Goal: Transaction & Acquisition: Purchase product/service

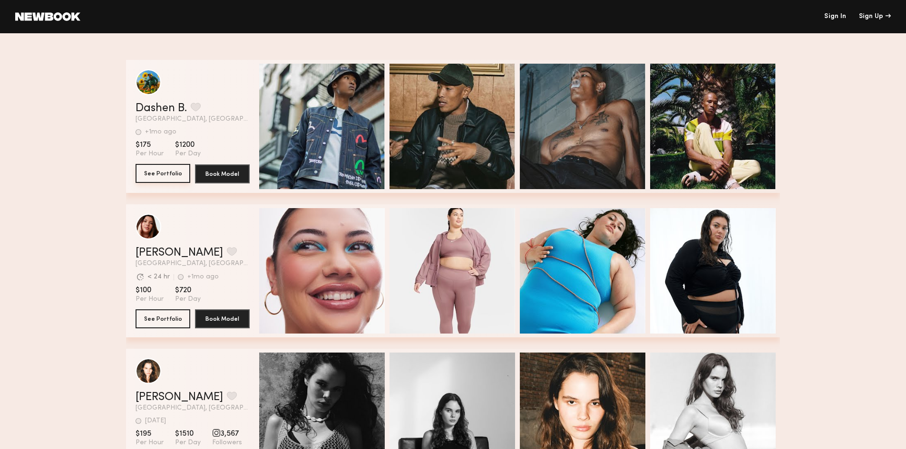
click at [155, 173] on button "See Portfolio" at bounding box center [163, 173] width 55 height 19
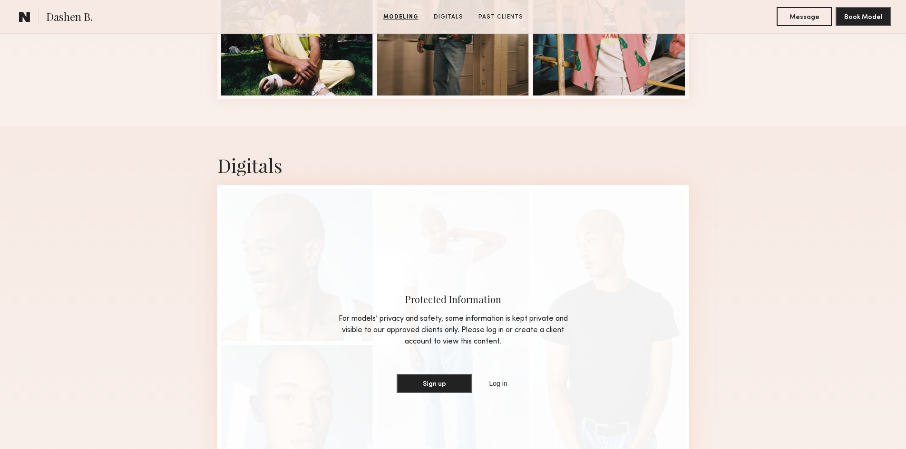
scroll to position [618, 0]
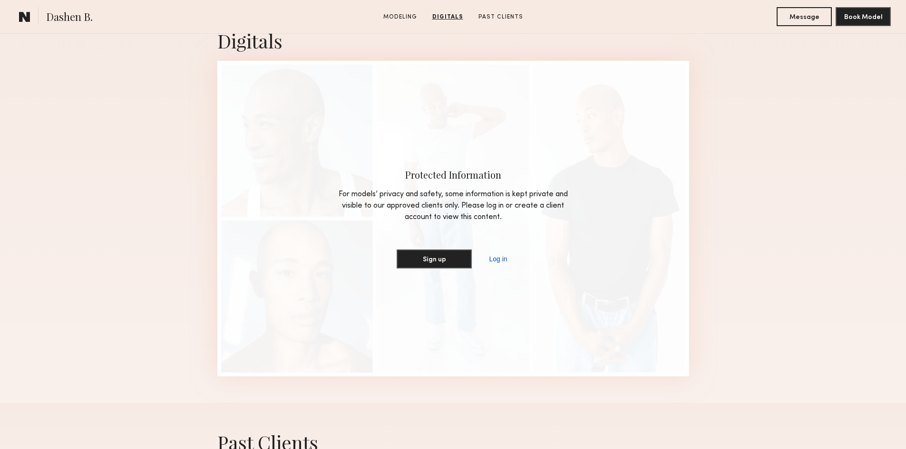
click at [499, 259] on link "Log in" at bounding box center [498, 258] width 22 height 11
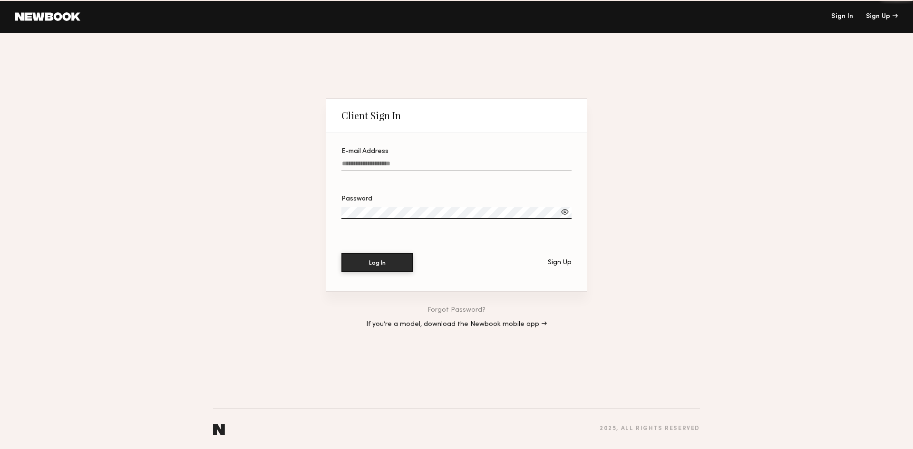
type input "**********"
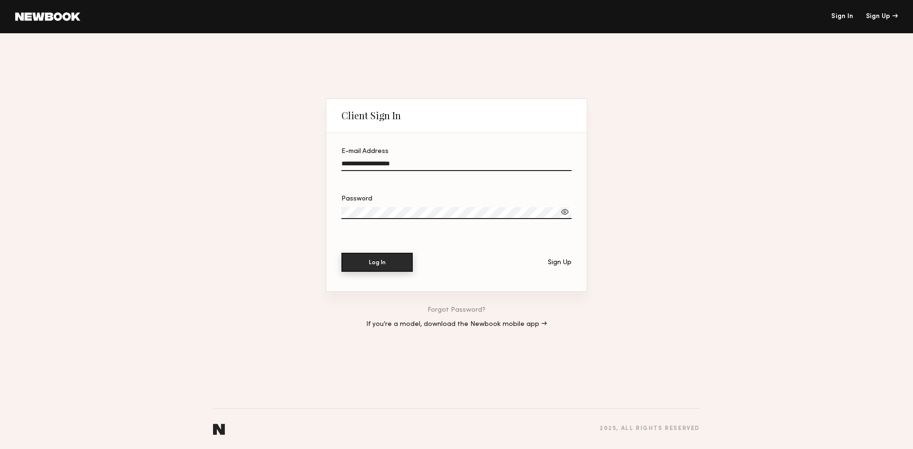
click at [389, 263] on button "Log In" at bounding box center [376, 262] width 71 height 19
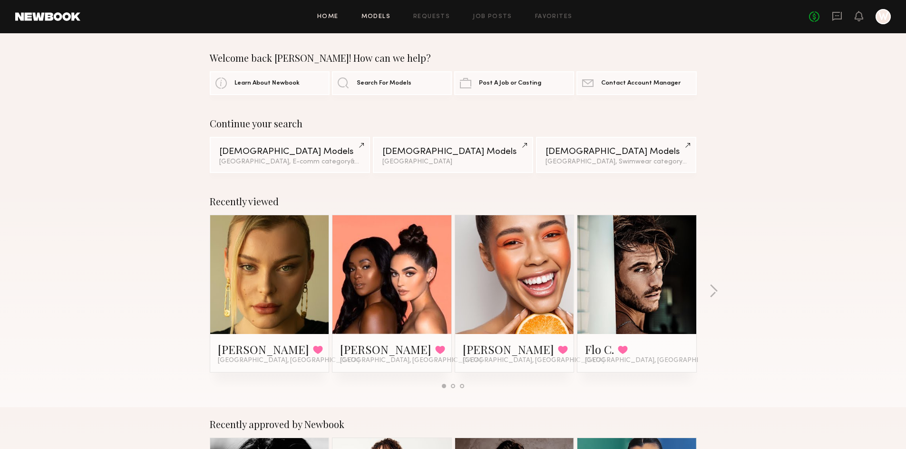
click at [375, 16] on link "Models" at bounding box center [375, 17] width 29 height 6
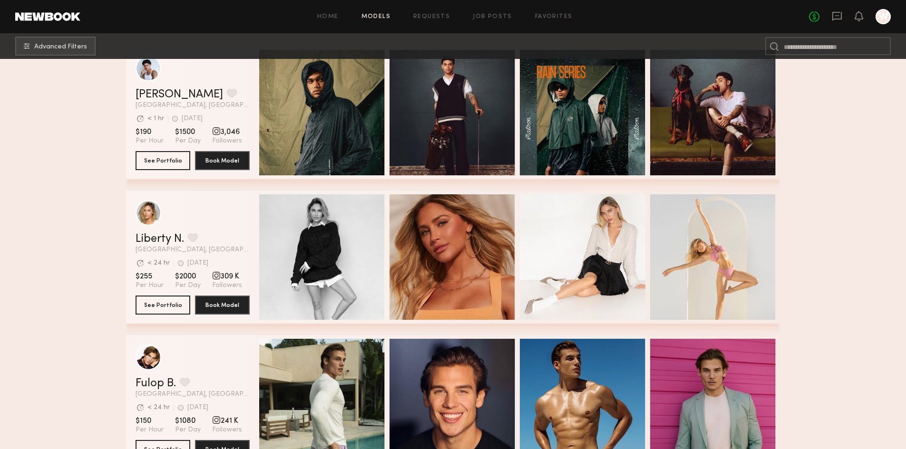
scroll to position [285, 0]
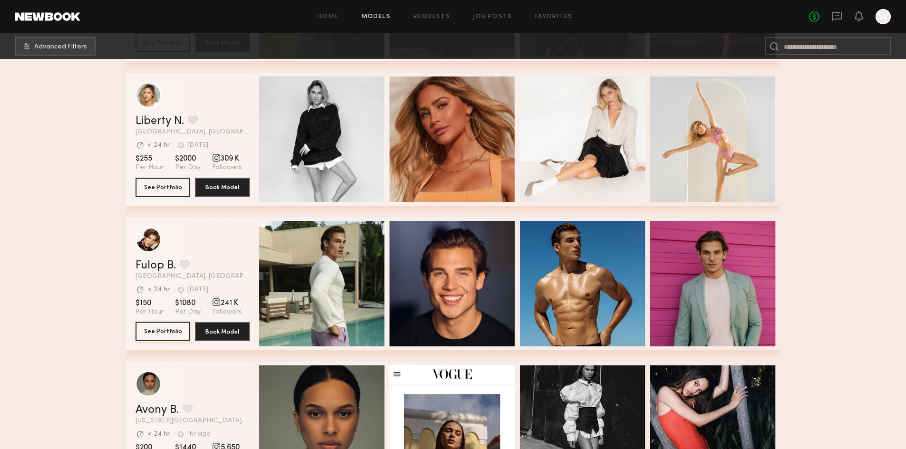
click at [160, 331] on button "See Portfolio" at bounding box center [163, 331] width 55 height 19
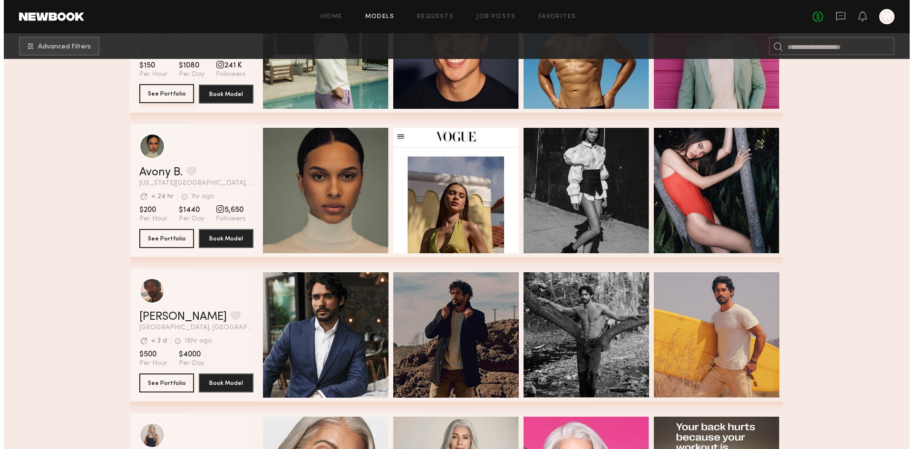
scroll to position [238, 0]
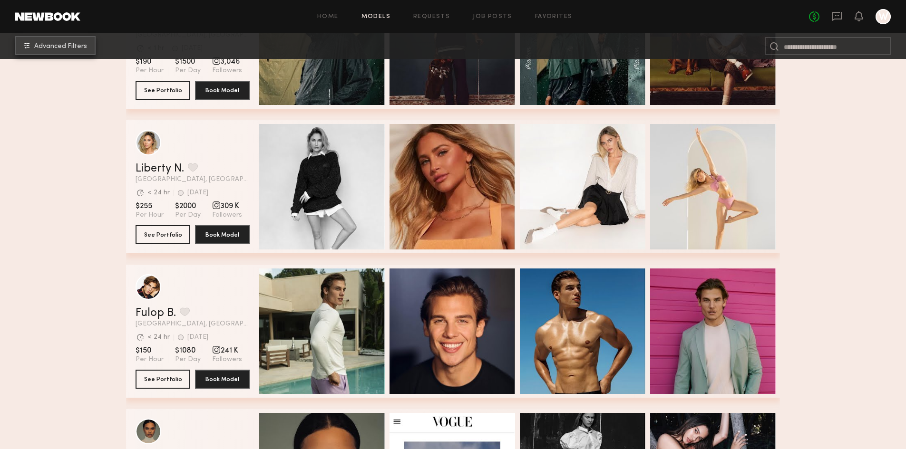
click at [39, 48] on span "Advanced Filters" at bounding box center [60, 46] width 53 height 7
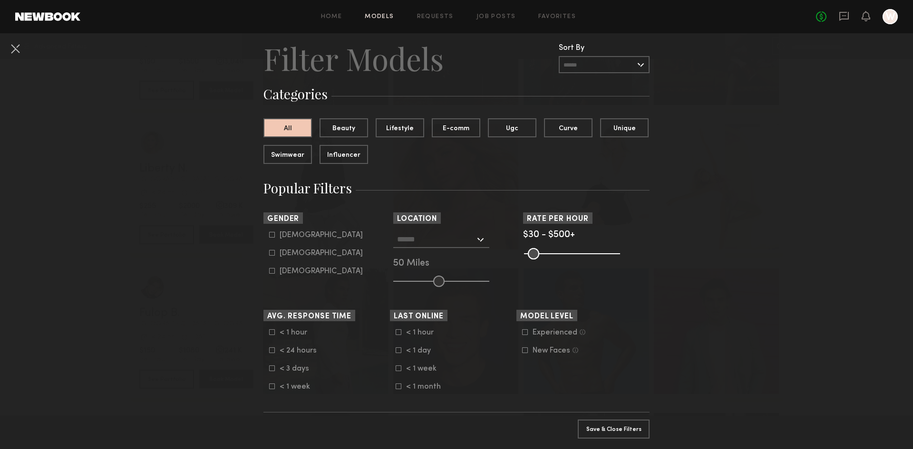
scroll to position [48, 0]
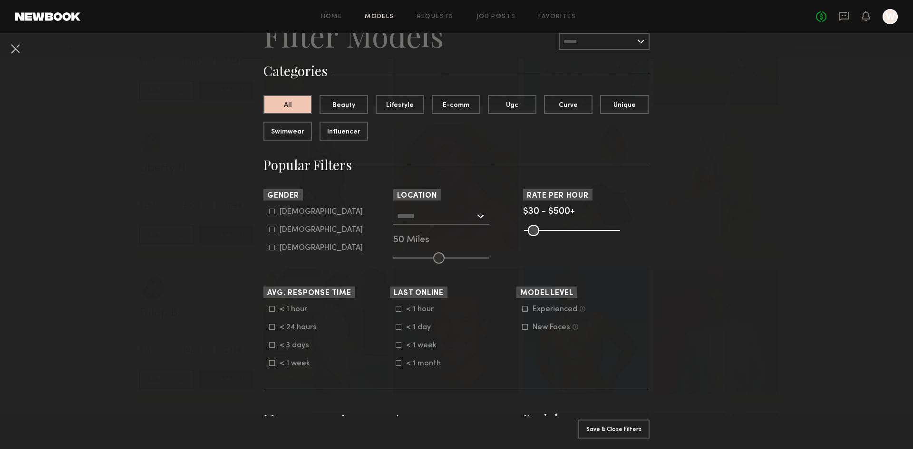
click at [273, 231] on label "Female" at bounding box center [316, 230] width 94 height 6
type input "**"
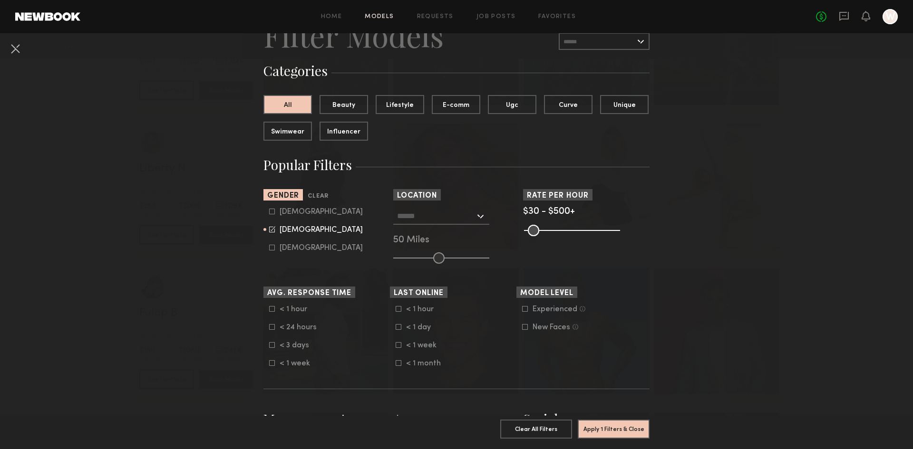
click at [478, 220] on div at bounding box center [441, 216] width 96 height 17
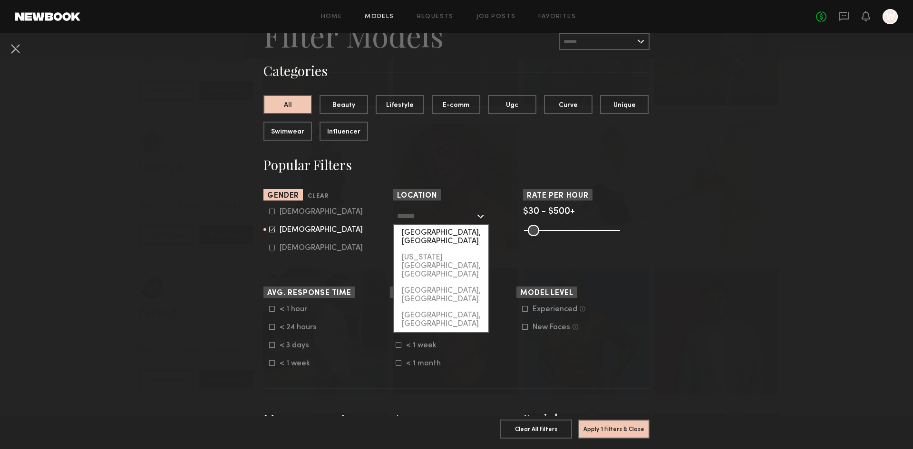
click at [415, 234] on div "[GEOGRAPHIC_DATA], [GEOGRAPHIC_DATA]" at bounding box center [441, 237] width 94 height 25
type input "**********"
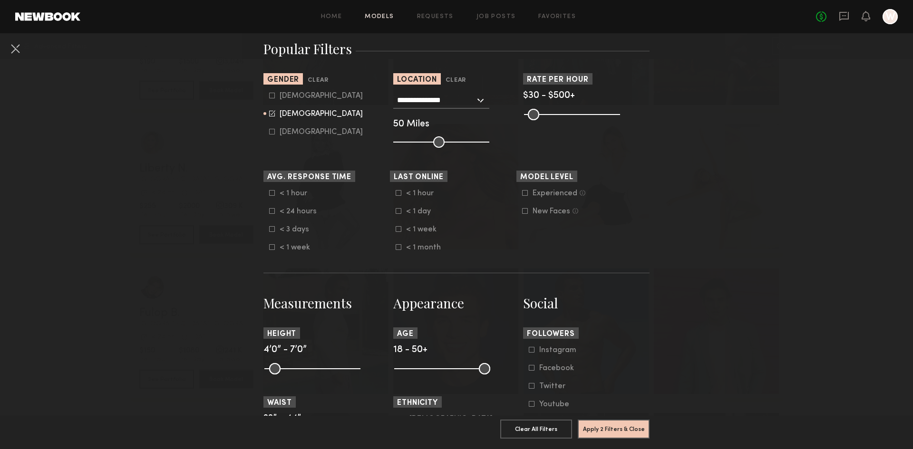
scroll to position [190, 0]
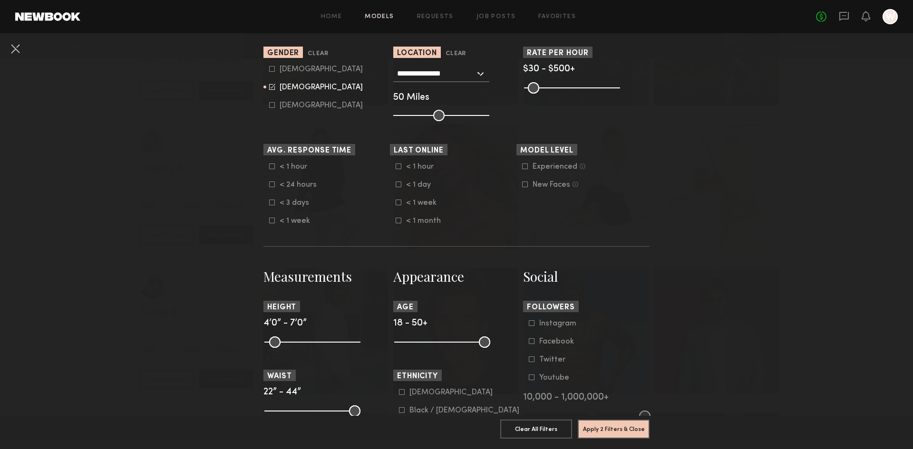
click at [270, 187] on icon at bounding box center [272, 184] width 5 height 5
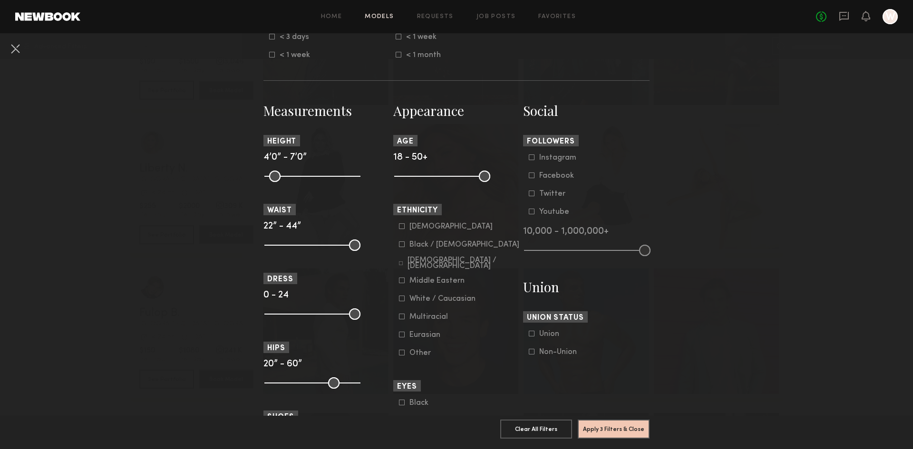
scroll to position [333, 0]
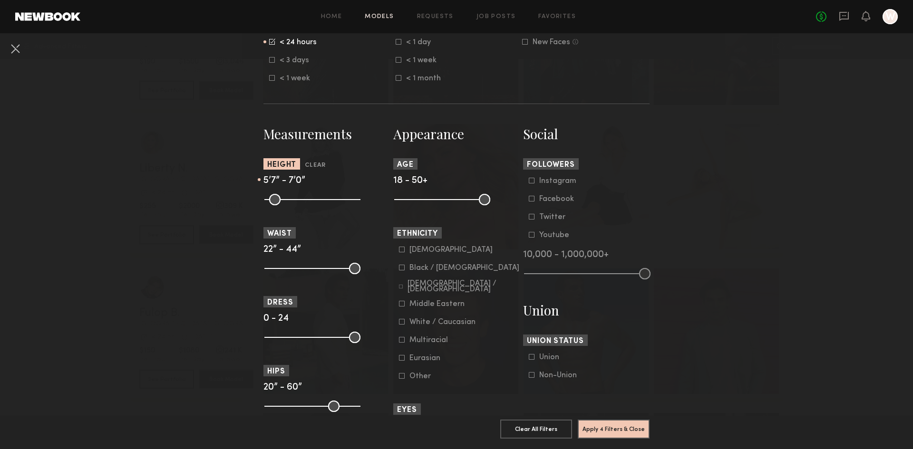
drag, startPoint x: 264, startPoint y: 197, endPoint x: 311, endPoint y: 204, distance: 47.6
type input "**"
click at [311, 204] on input "range" at bounding box center [312, 199] width 96 height 11
click at [353, 198] on input "range" at bounding box center [312, 199] width 96 height 11
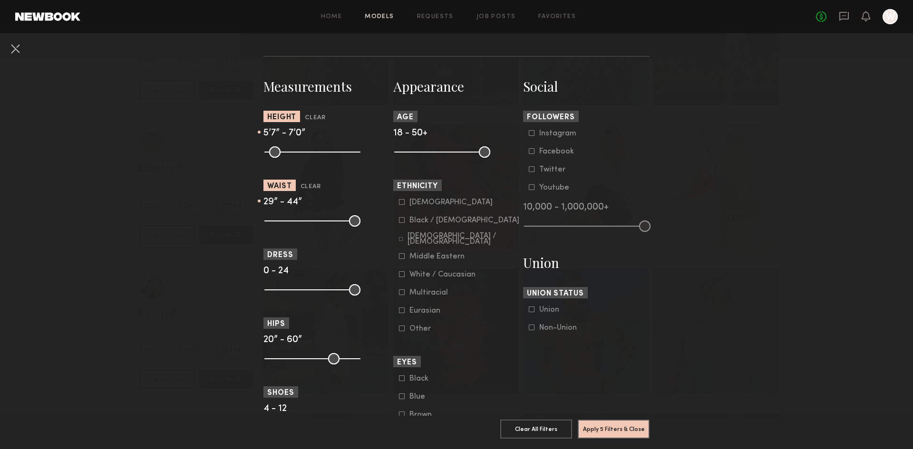
drag, startPoint x: 265, startPoint y: 220, endPoint x: 292, endPoint y: 223, distance: 27.7
type input "**"
click at [292, 223] on input "range" at bounding box center [312, 220] width 96 height 11
drag, startPoint x: 353, startPoint y: 223, endPoint x: 307, endPoint y: 223, distance: 46.1
type input "**"
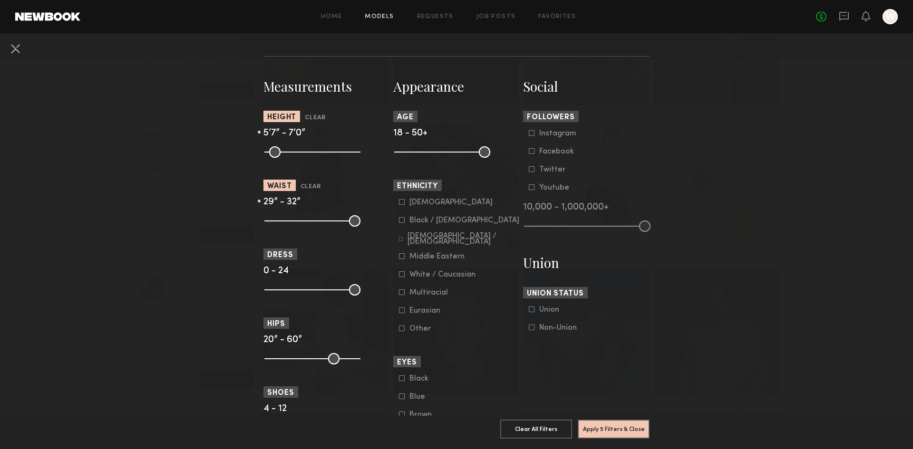
click at [307, 223] on input "range" at bounding box center [312, 220] width 96 height 11
click at [267, 285] on input "range" at bounding box center [312, 289] width 96 height 11
drag, startPoint x: 266, startPoint y: 289, endPoint x: 278, endPoint y: 290, distance: 12.4
click at [278, 290] on input "range" at bounding box center [312, 289] width 96 height 11
drag, startPoint x: 283, startPoint y: 289, endPoint x: 290, endPoint y: 289, distance: 6.7
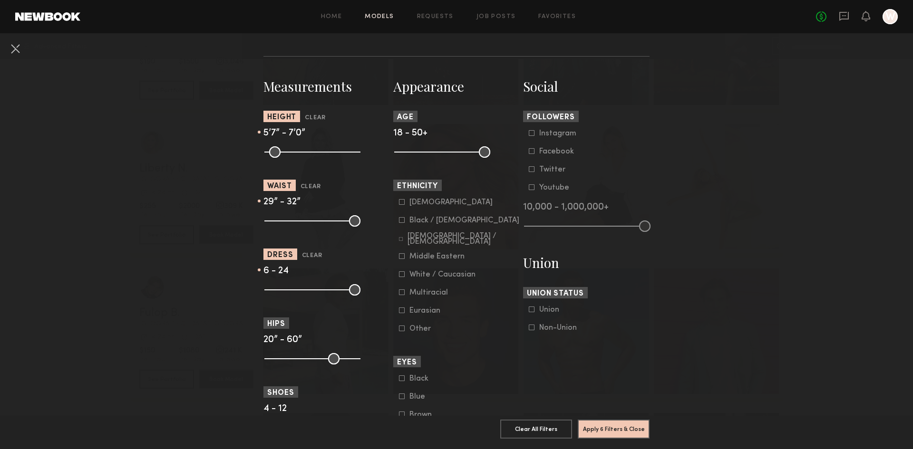
type input "*"
click at [290, 289] on input "range" at bounding box center [312, 289] width 96 height 11
drag, startPoint x: 351, startPoint y: 291, endPoint x: 297, endPoint y: 291, distance: 54.2
type input "*"
click at [297, 291] on input "range" at bounding box center [312, 289] width 96 height 11
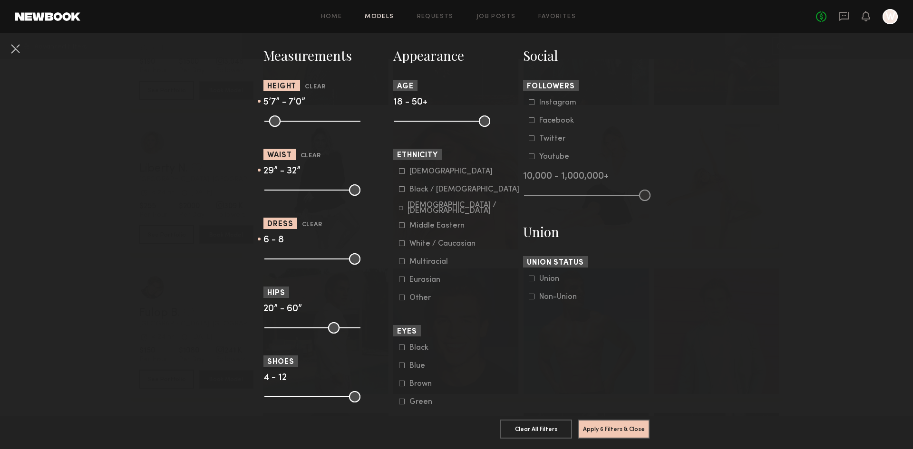
scroll to position [428, 0]
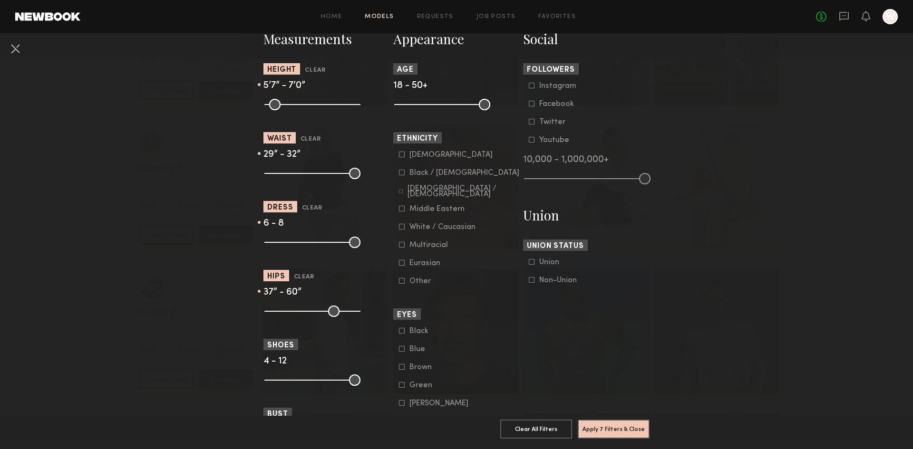
drag, startPoint x: 265, startPoint y: 312, endPoint x: 303, endPoint y: 314, distance: 38.1
type input "**"
click at [303, 314] on input "range" at bounding box center [312, 311] width 96 height 11
drag, startPoint x: 353, startPoint y: 312, endPoint x: 311, endPoint y: 312, distance: 42.3
type input "**"
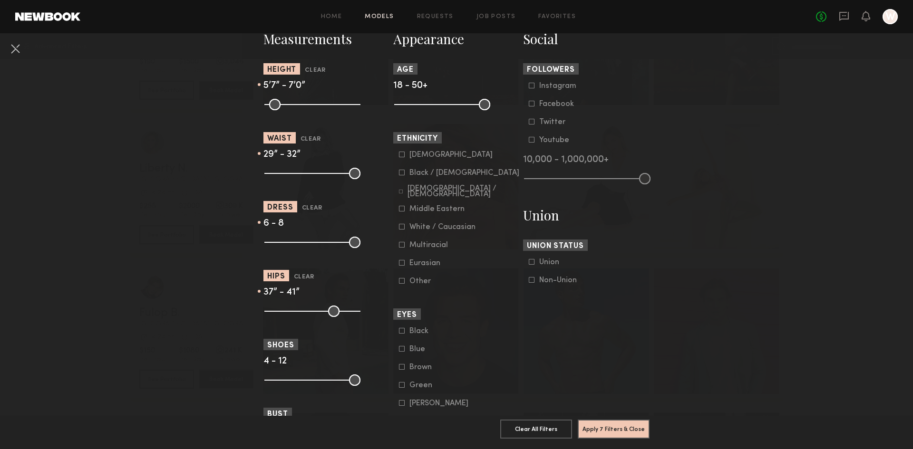
click at [311, 312] on input "range" at bounding box center [312, 311] width 96 height 11
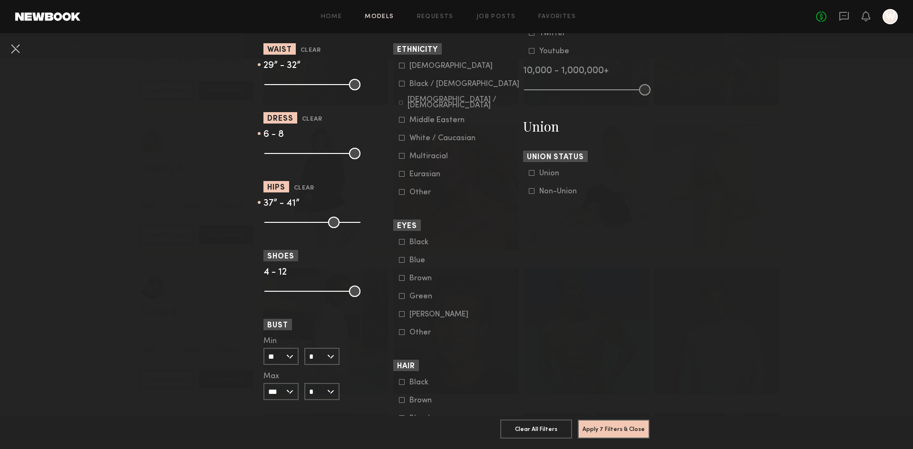
scroll to position [523, 0]
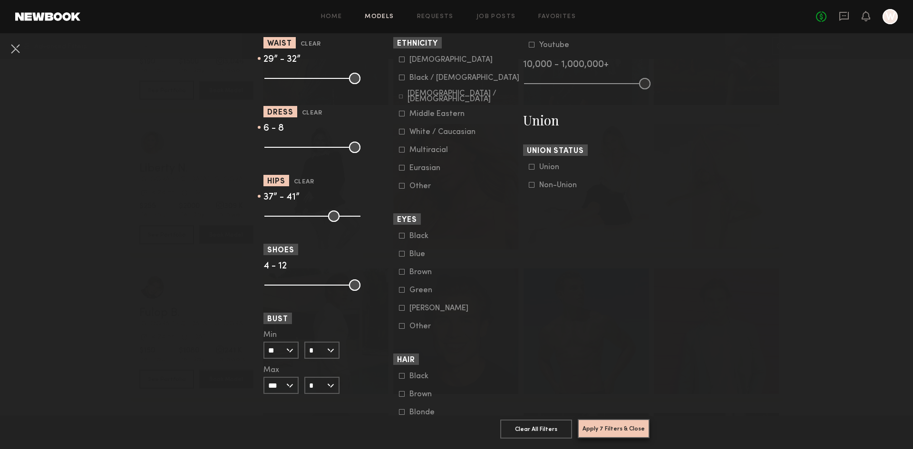
click at [603, 421] on button "Apply 7 Filters & Close" at bounding box center [614, 428] width 72 height 19
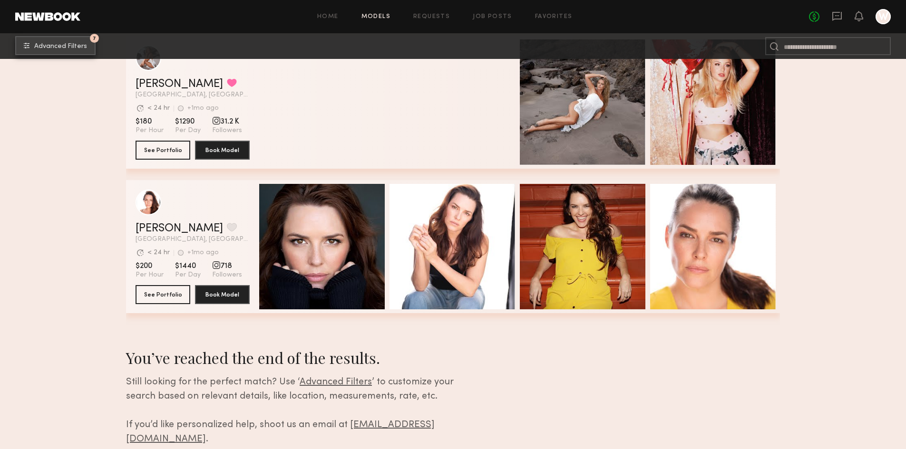
scroll to position [380, 0]
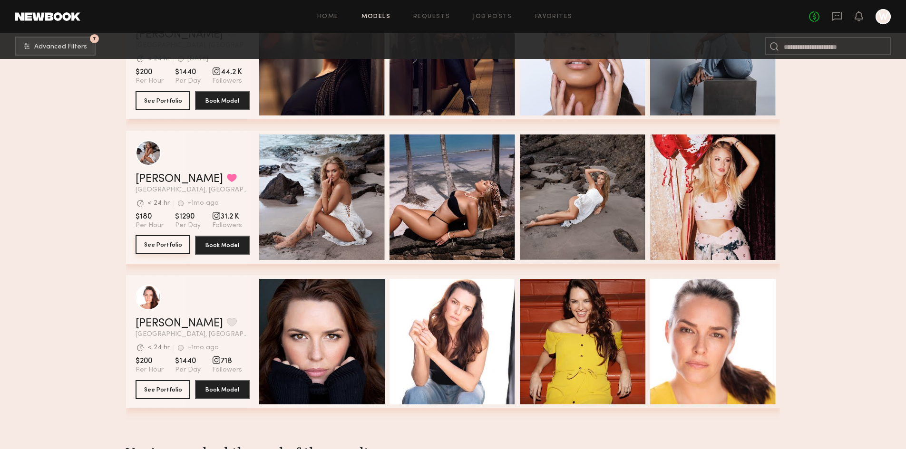
click at [162, 250] on button "See Portfolio" at bounding box center [163, 244] width 55 height 19
click at [173, 392] on button "See Portfolio" at bounding box center [163, 389] width 55 height 19
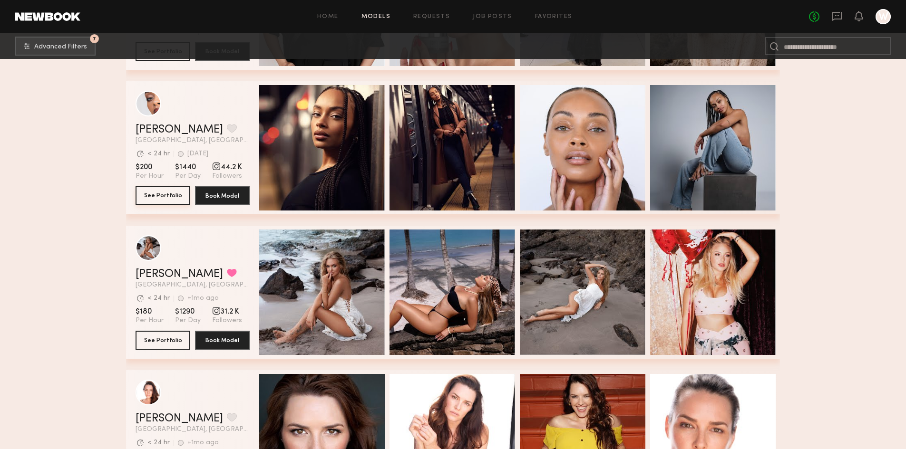
click at [164, 197] on button "See Portfolio" at bounding box center [163, 195] width 55 height 19
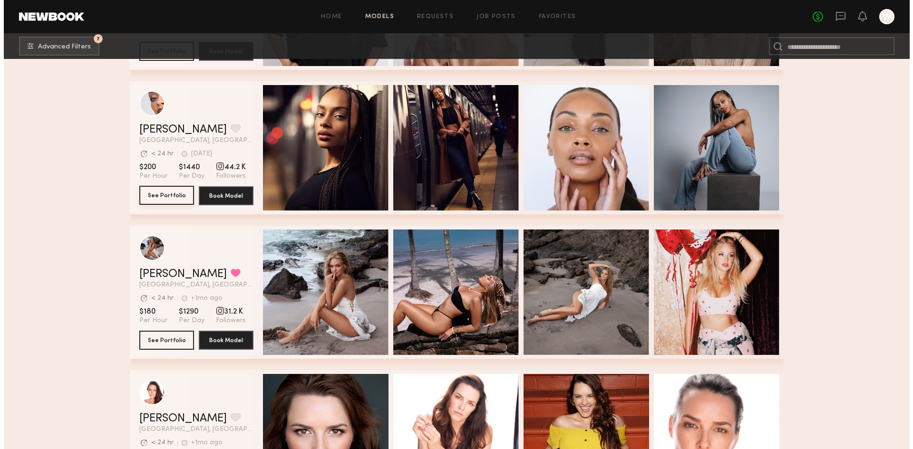
scroll to position [0, 0]
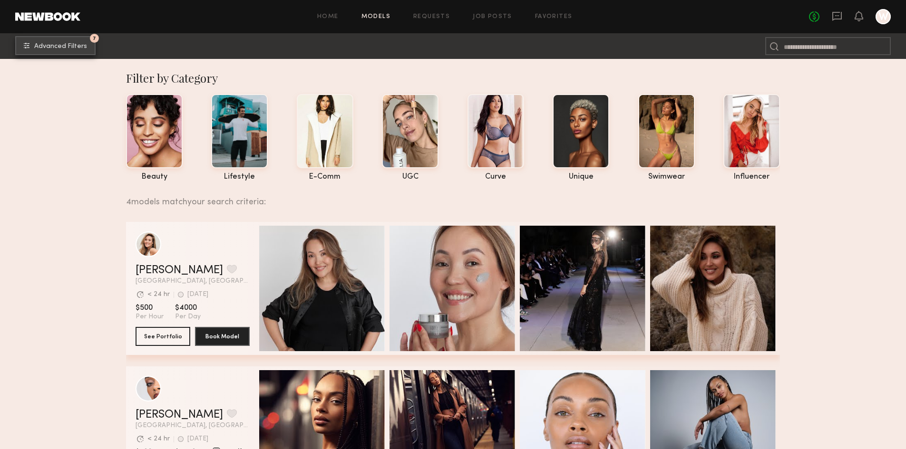
click at [75, 41] on button "7 Advanced Filters" at bounding box center [55, 45] width 80 height 19
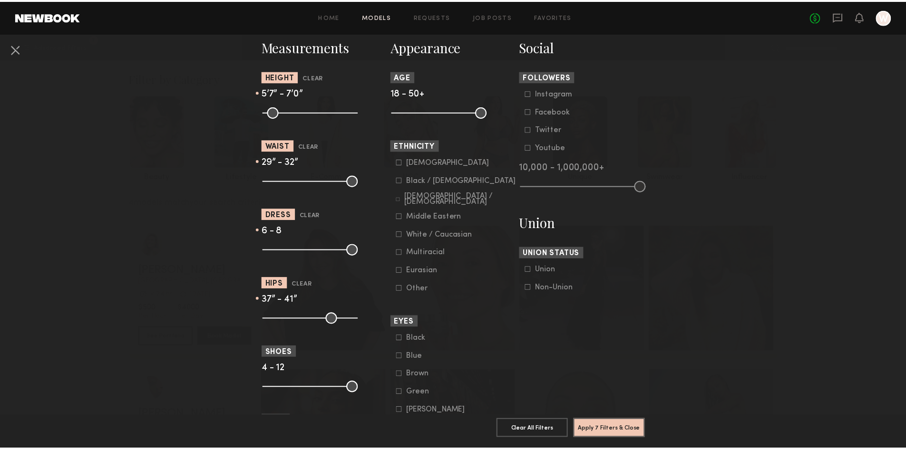
scroll to position [428, 0]
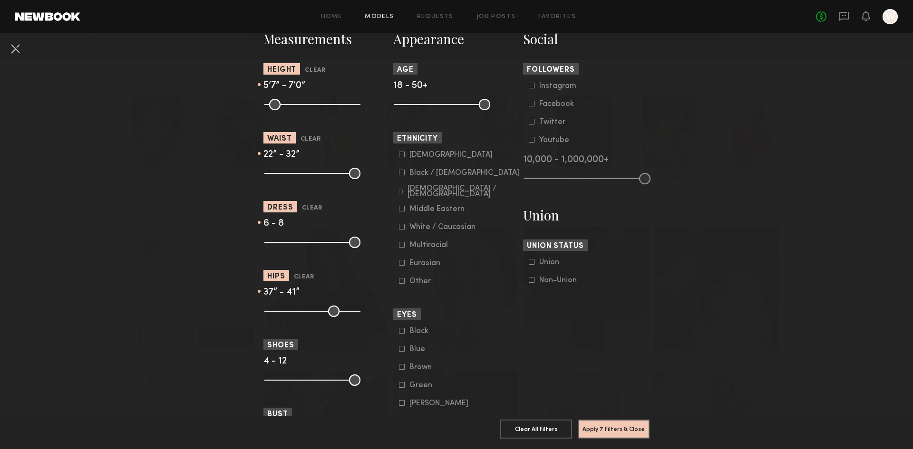
drag, startPoint x: 287, startPoint y: 172, endPoint x: 252, endPoint y: 172, distance: 35.2
type input "**"
click at [264, 172] on input "range" at bounding box center [312, 173] width 96 height 11
drag, startPoint x: 306, startPoint y: 172, endPoint x: 396, endPoint y: 172, distance: 89.9
type input "**"
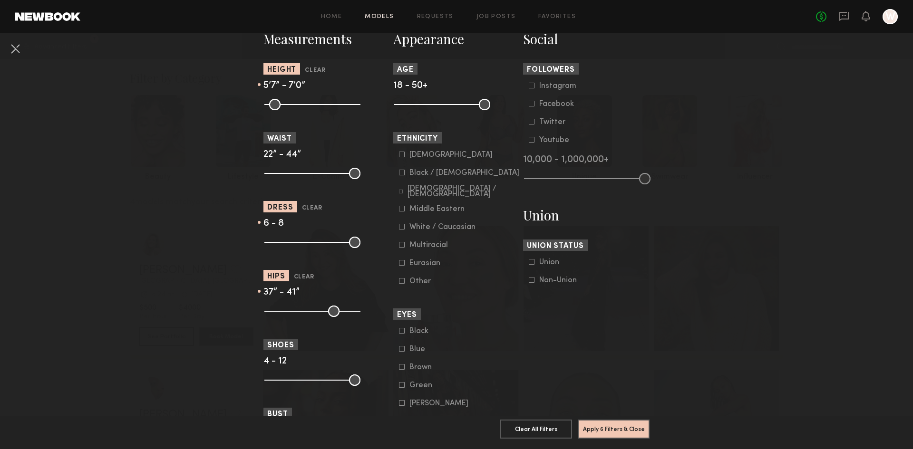
click at [360, 172] on input "range" at bounding box center [312, 173] width 96 height 11
click at [298, 241] on input "range" at bounding box center [312, 242] width 96 height 11
drag, startPoint x: 300, startPoint y: 311, endPoint x: 263, endPoint y: 306, distance: 36.5
type input "**"
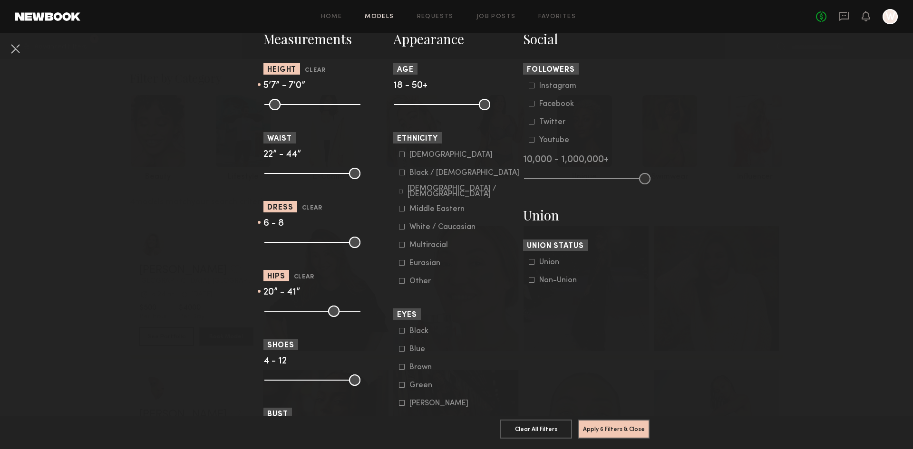
click at [264, 306] on input "range" at bounding box center [312, 311] width 96 height 11
drag, startPoint x: 310, startPoint y: 309, endPoint x: 388, endPoint y: 307, distance: 78.0
type input "**"
click at [360, 307] on input "range" at bounding box center [312, 311] width 96 height 11
click at [612, 419] on button "Apply 5 Filters & Close" at bounding box center [614, 428] width 72 height 19
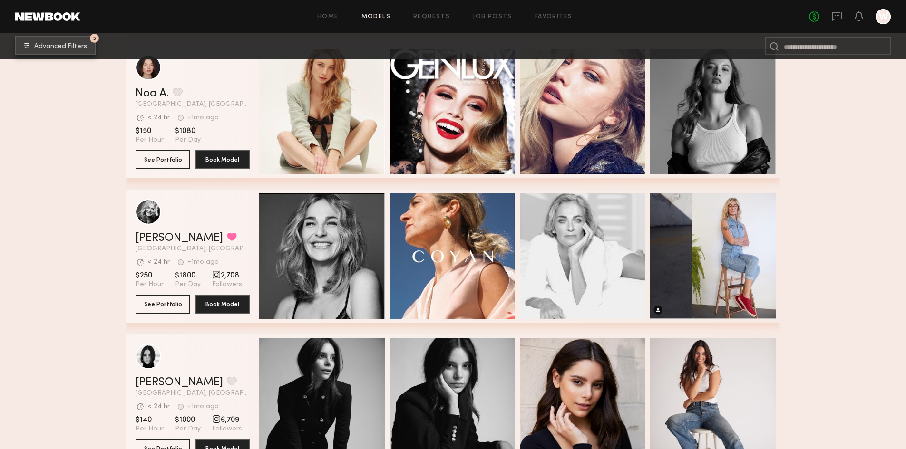
scroll to position [1332, 0]
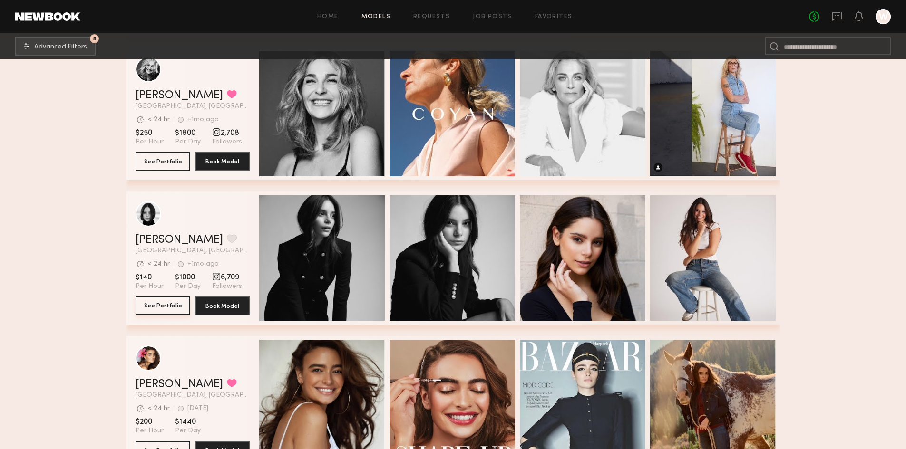
click at [159, 313] on button "See Portfolio" at bounding box center [163, 305] width 55 height 19
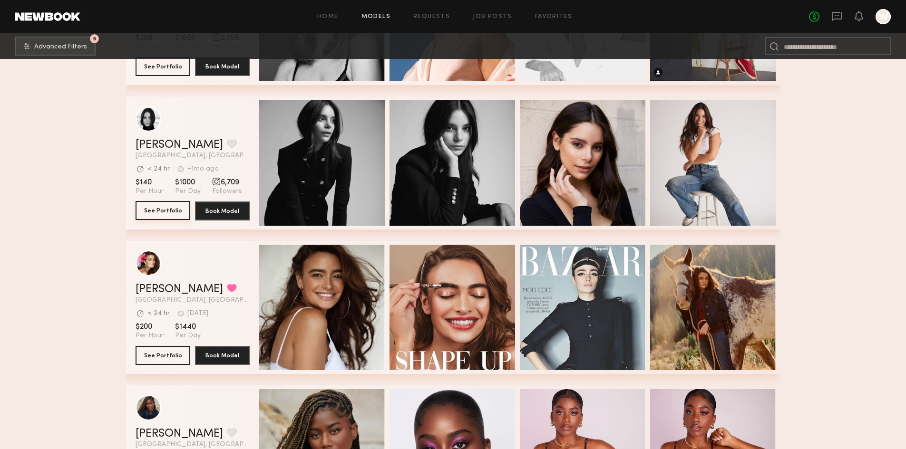
scroll to position [1474, 0]
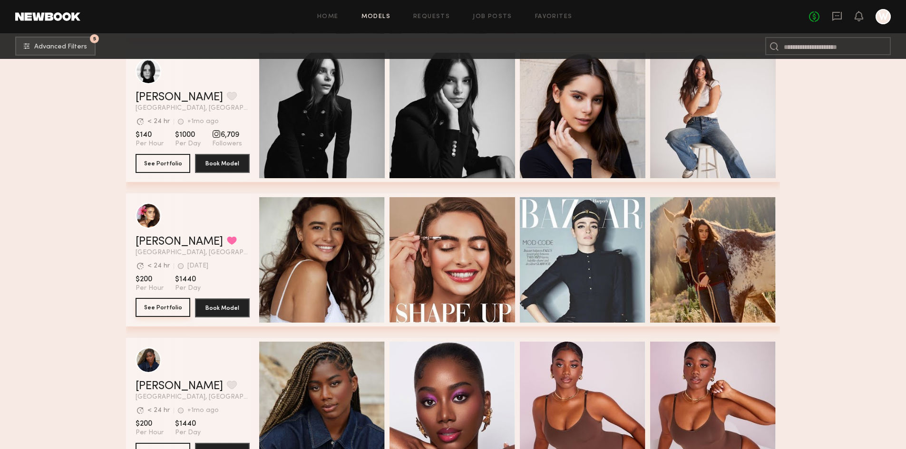
click at [160, 313] on button "See Portfolio" at bounding box center [163, 307] width 55 height 19
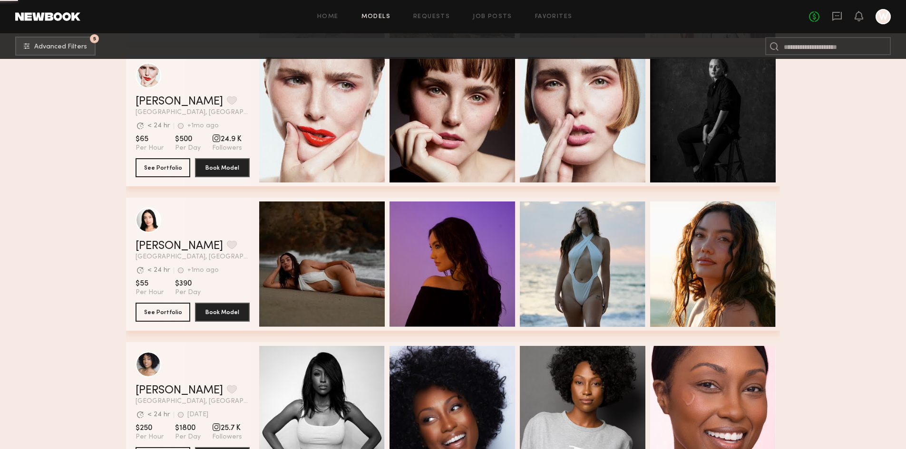
scroll to position [2806, 0]
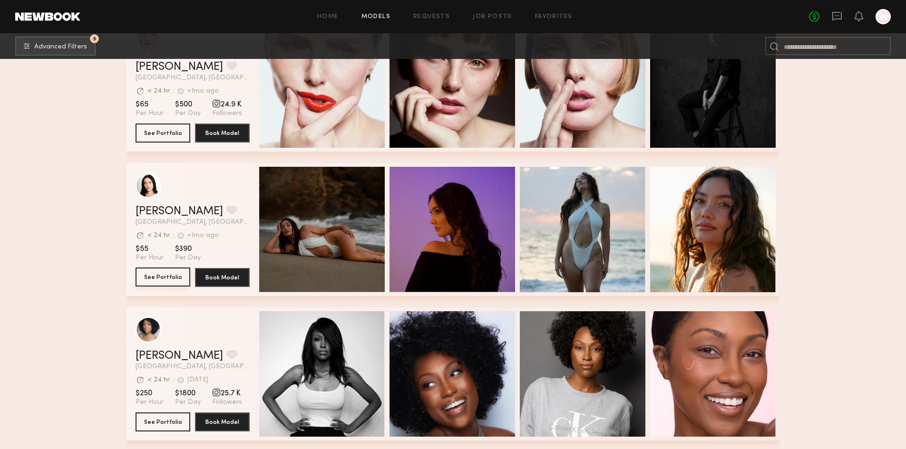
click at [163, 282] on button "See Portfolio" at bounding box center [163, 277] width 55 height 19
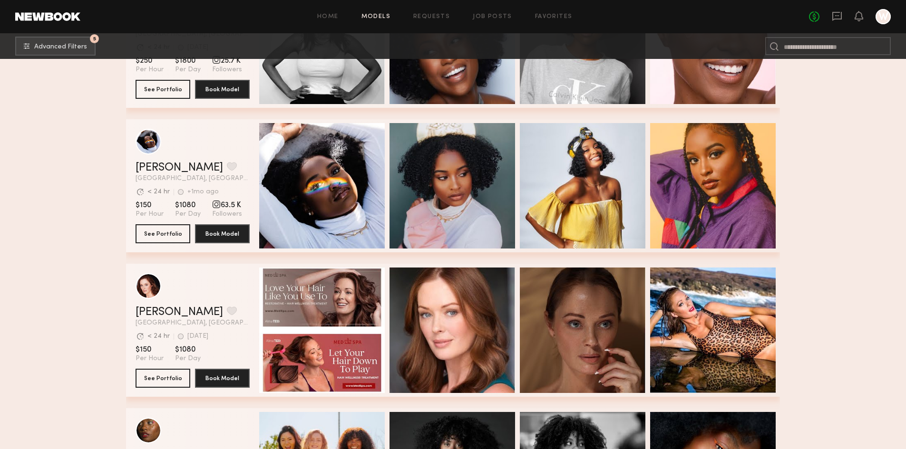
scroll to position [3234, 0]
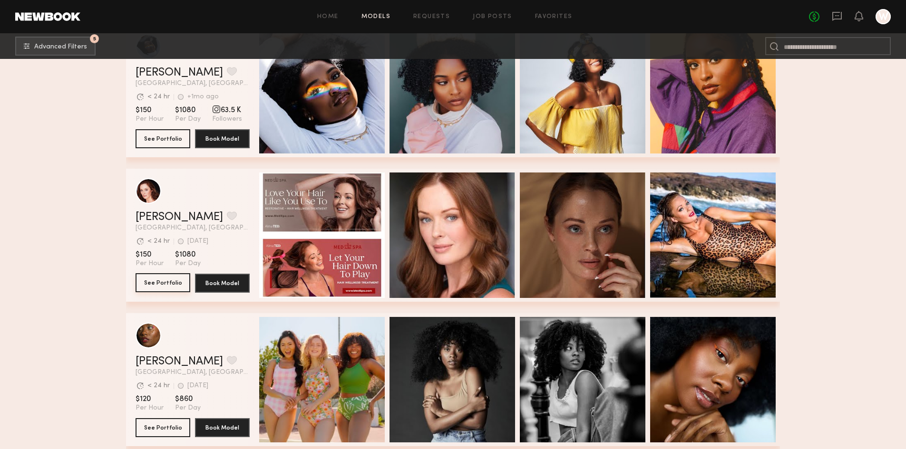
click at [159, 289] on button "See Portfolio" at bounding box center [163, 282] width 55 height 19
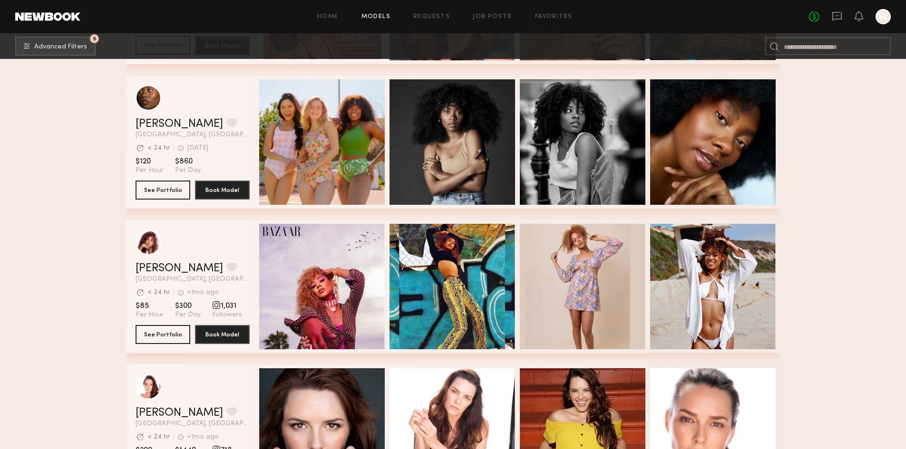
scroll to position [3662, 0]
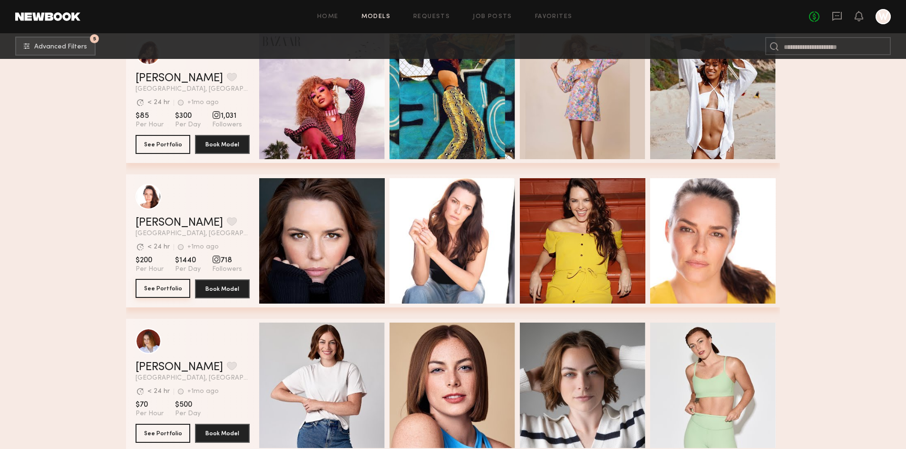
click at [162, 294] on button "See Portfolio" at bounding box center [163, 288] width 55 height 19
click at [170, 291] on button "See Portfolio" at bounding box center [163, 288] width 55 height 19
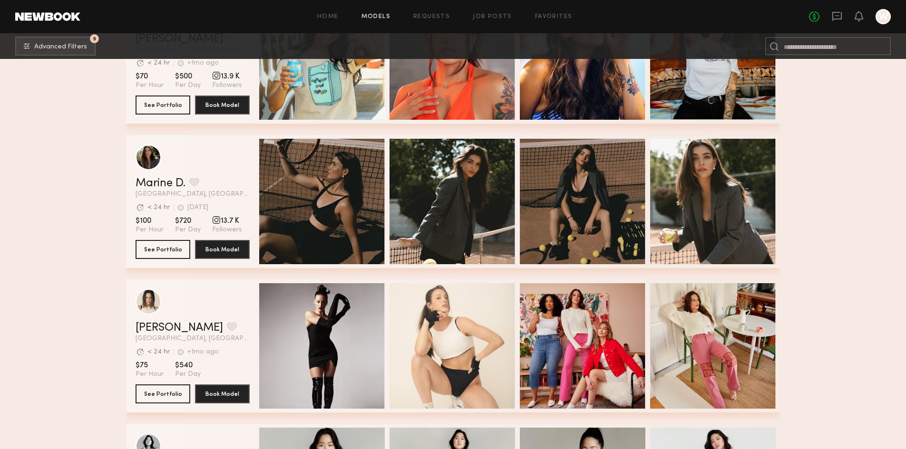
scroll to position [4137, 0]
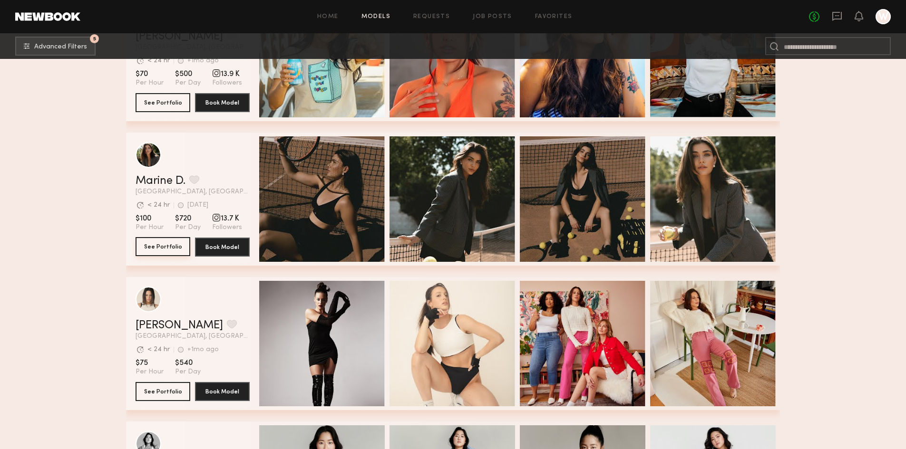
click at [149, 253] on button "See Portfolio" at bounding box center [163, 246] width 55 height 19
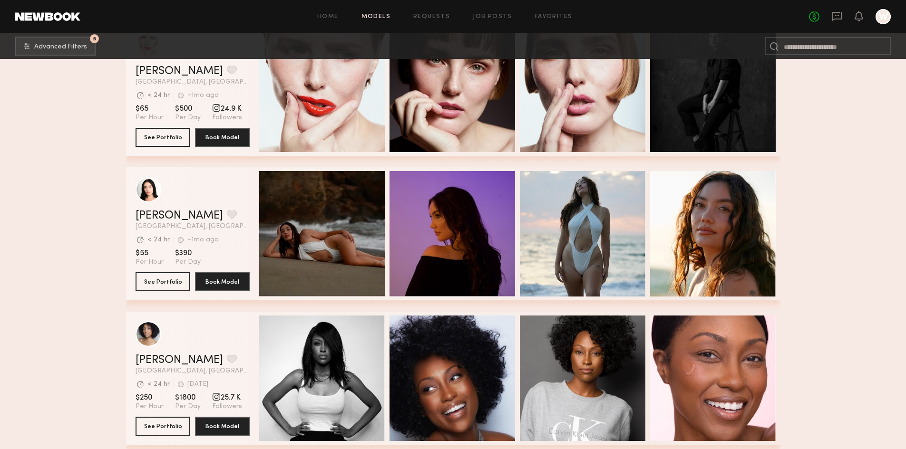
scroll to position [2605, 0]
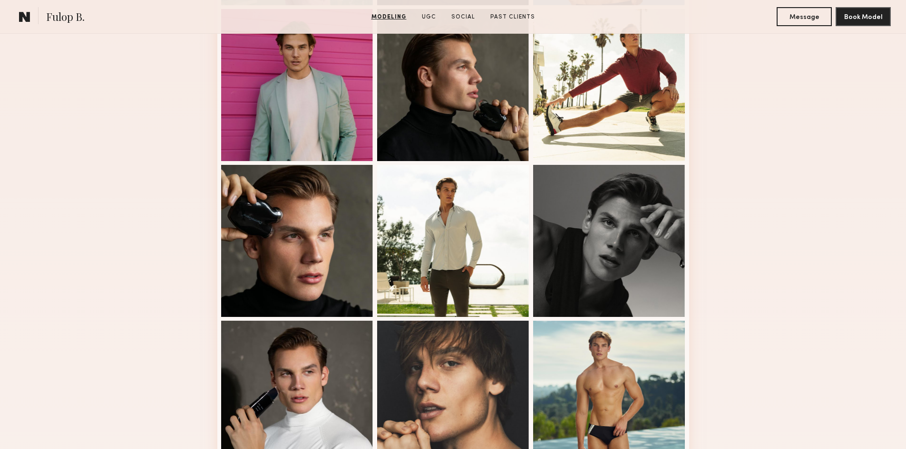
scroll to position [618, 0]
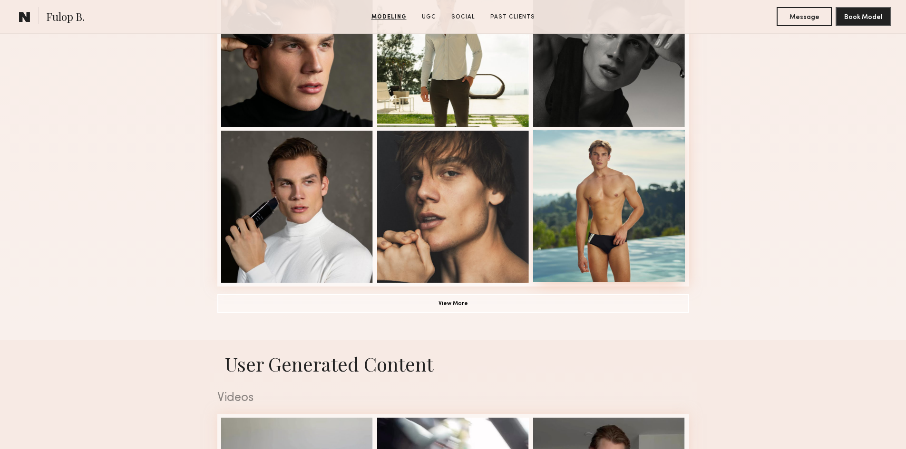
click at [603, 243] on div at bounding box center [609, 206] width 152 height 152
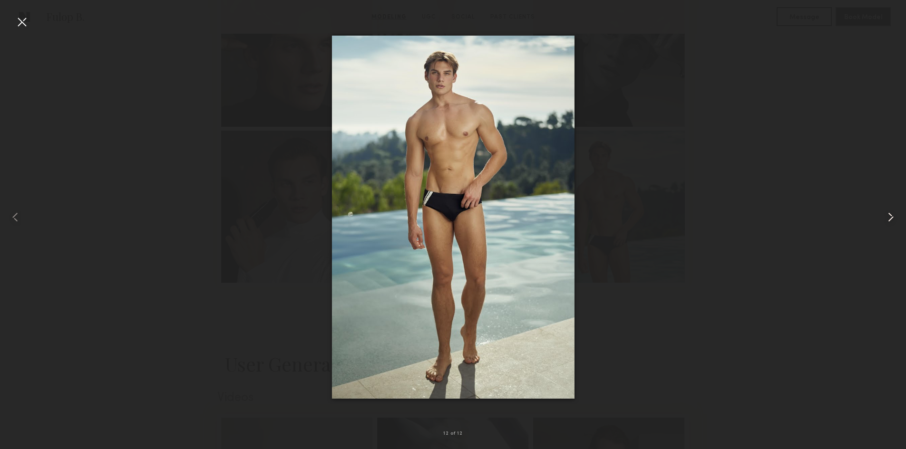
click at [890, 218] on common-icon at bounding box center [890, 217] width 15 height 15
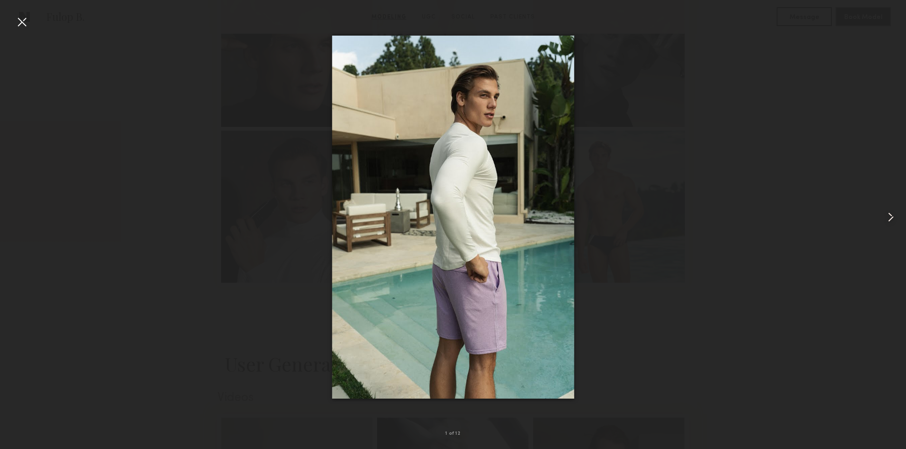
click at [890, 218] on common-icon at bounding box center [890, 217] width 15 height 15
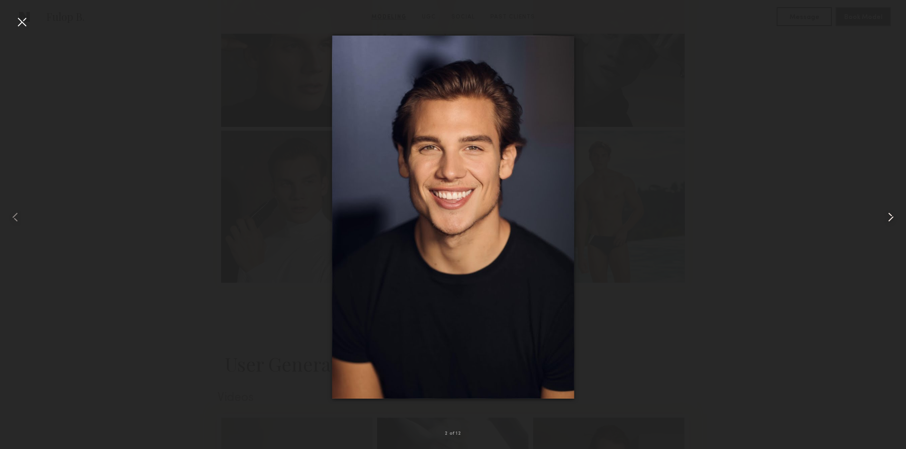
click at [890, 218] on common-icon at bounding box center [890, 217] width 15 height 15
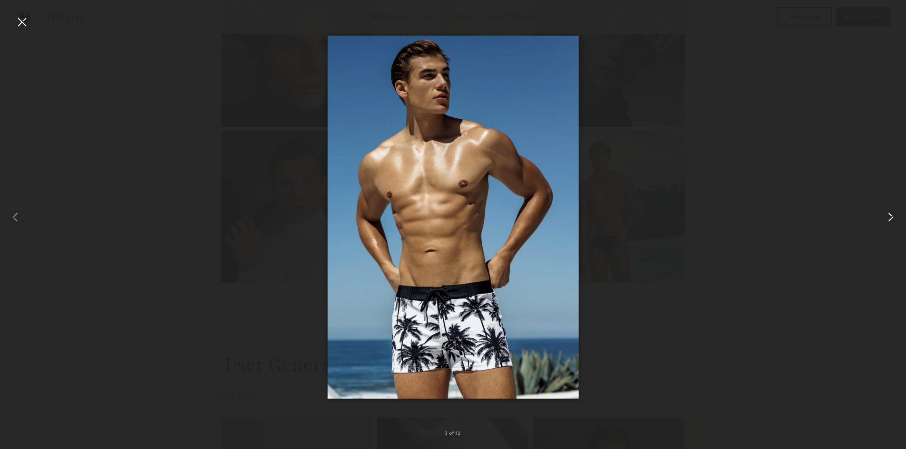
click at [890, 218] on common-icon at bounding box center [890, 217] width 15 height 15
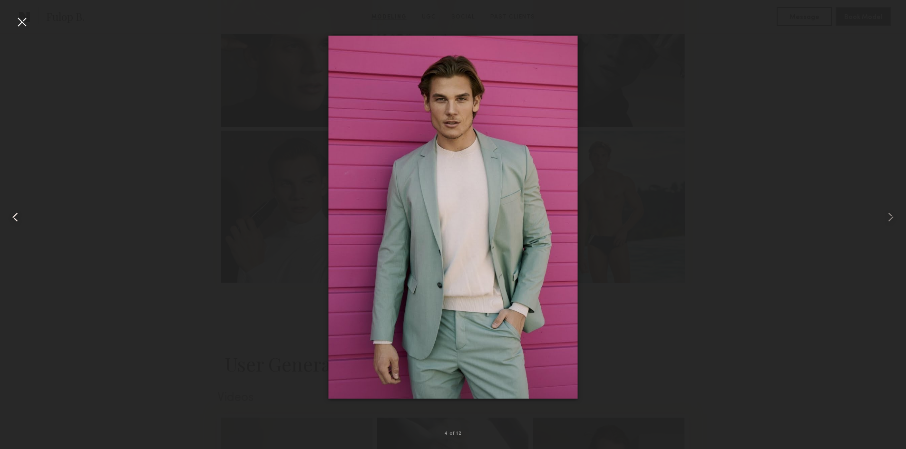
click at [18, 214] on common-icon at bounding box center [15, 217] width 15 height 15
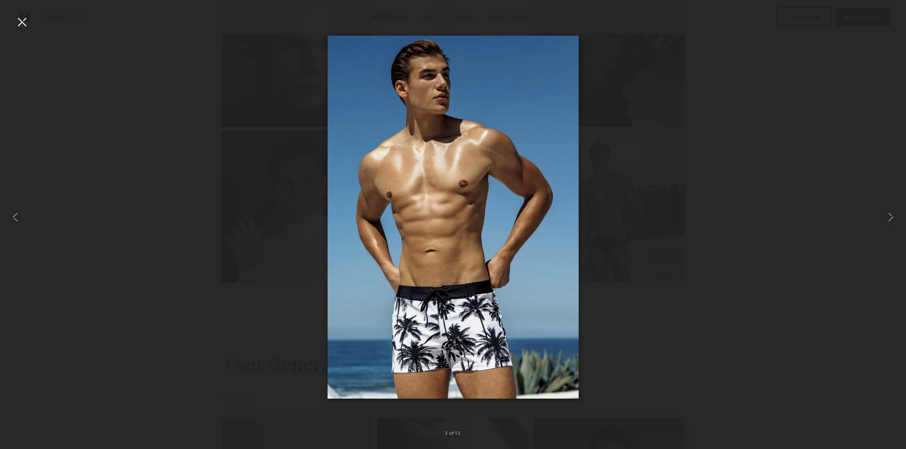
click at [461, 208] on img at bounding box center [452, 216] width 251 height 363
click at [890, 221] on common-icon at bounding box center [890, 217] width 15 height 15
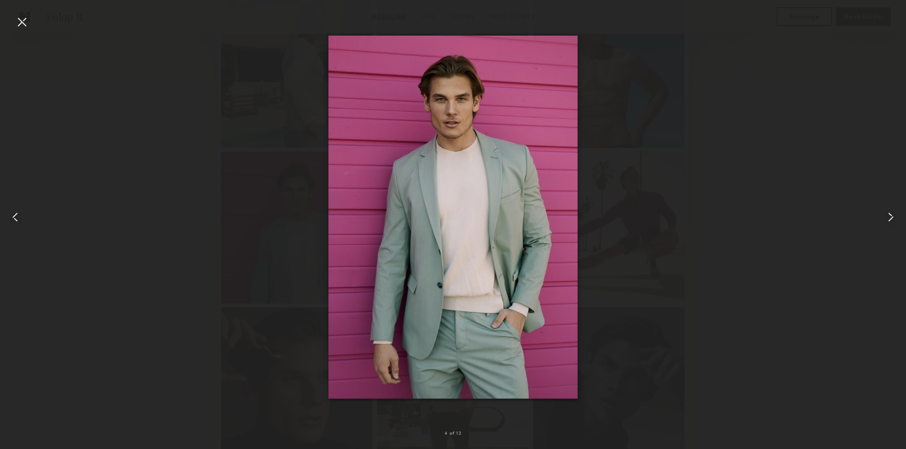
click at [886, 218] on common-icon at bounding box center [890, 217] width 15 height 15
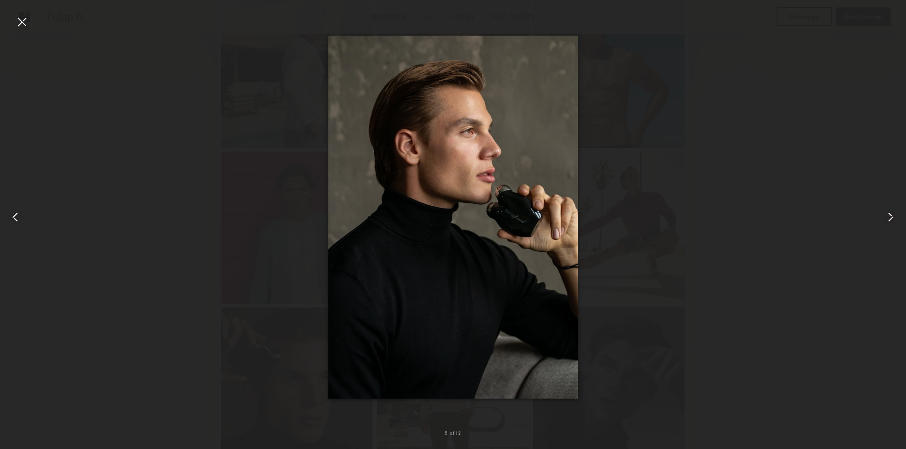
click at [886, 218] on common-icon at bounding box center [890, 217] width 15 height 15
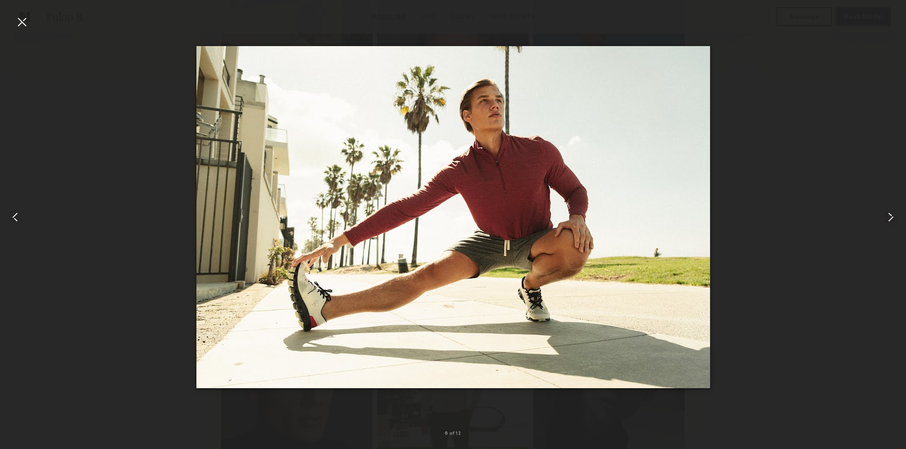
click at [886, 218] on common-icon at bounding box center [890, 217] width 15 height 15
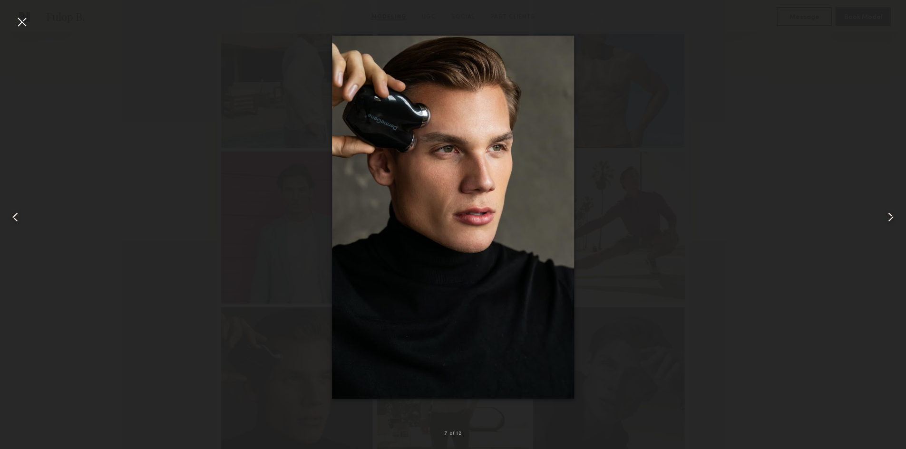
click at [886, 218] on common-icon at bounding box center [890, 217] width 15 height 15
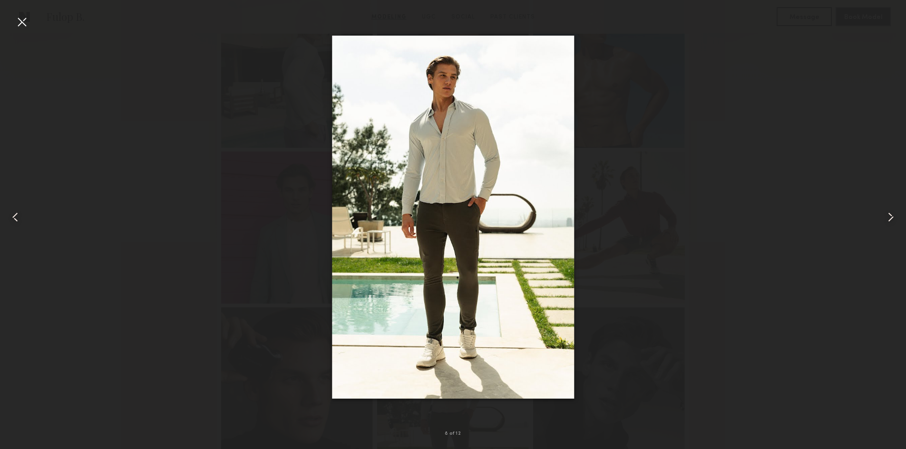
click at [885, 218] on common-icon at bounding box center [890, 217] width 15 height 15
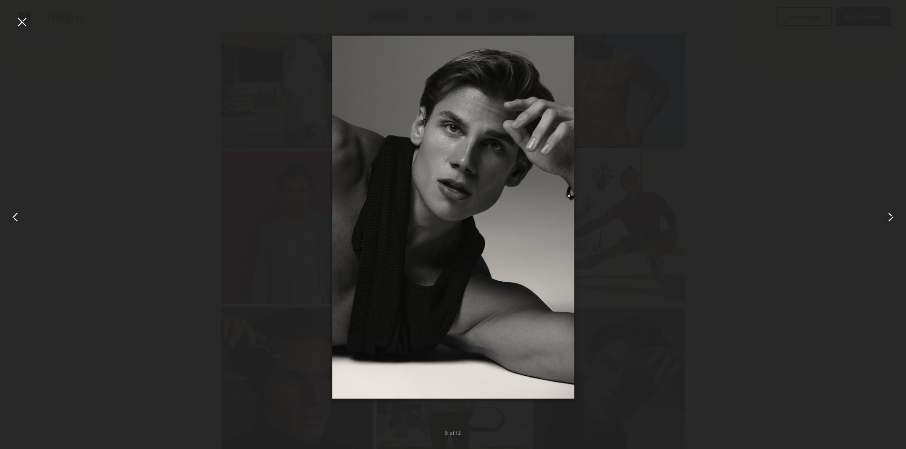
click at [885, 218] on common-icon at bounding box center [890, 217] width 15 height 15
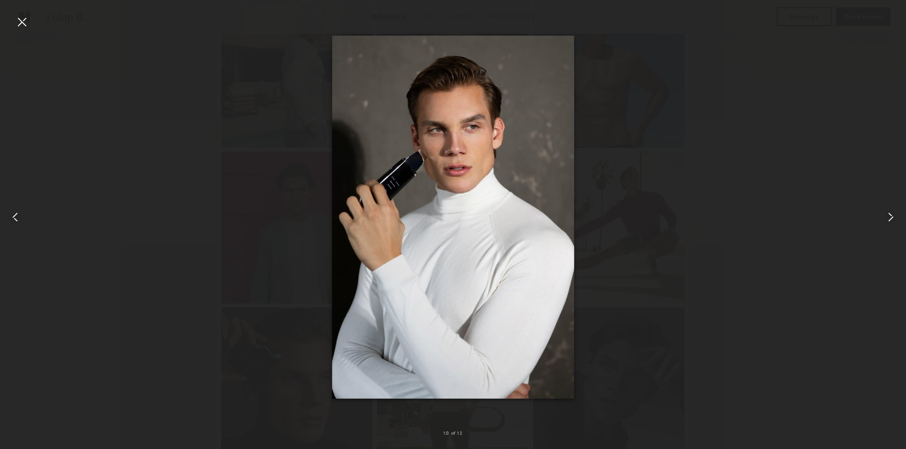
click at [885, 218] on common-icon at bounding box center [890, 217] width 15 height 15
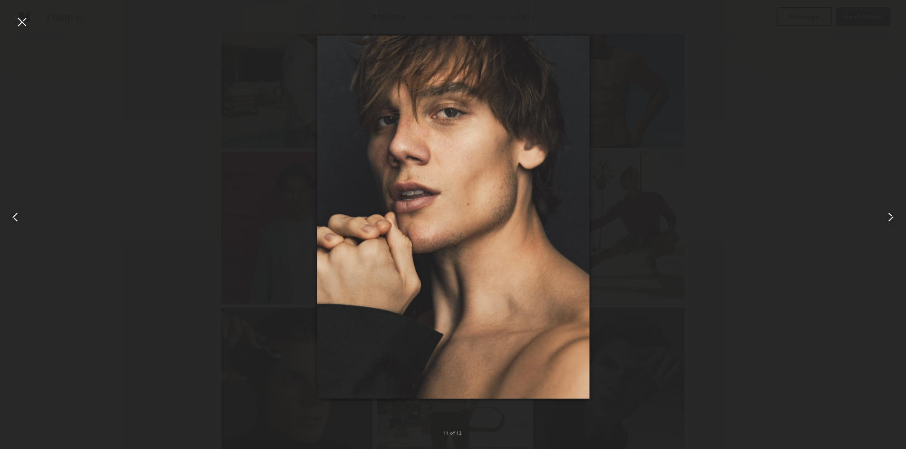
click at [885, 218] on common-icon at bounding box center [890, 217] width 15 height 15
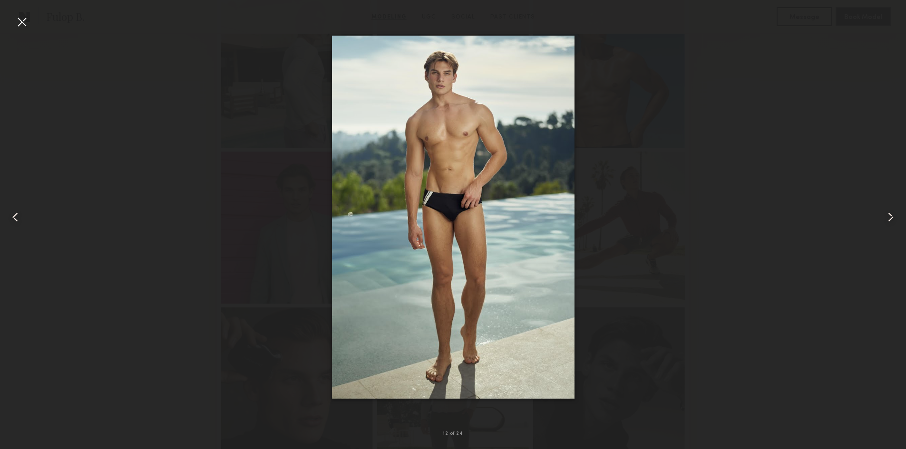
click at [885, 218] on common-icon at bounding box center [890, 217] width 15 height 15
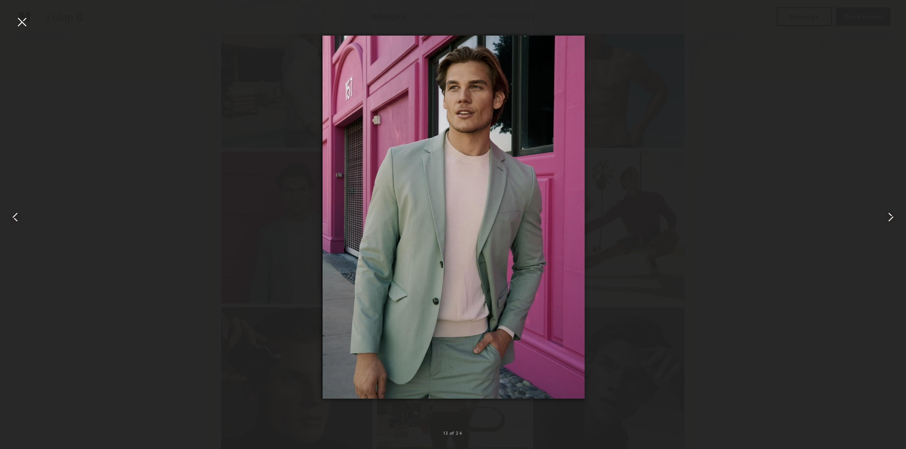
click at [21, 21] on div at bounding box center [21, 21] width 15 height 15
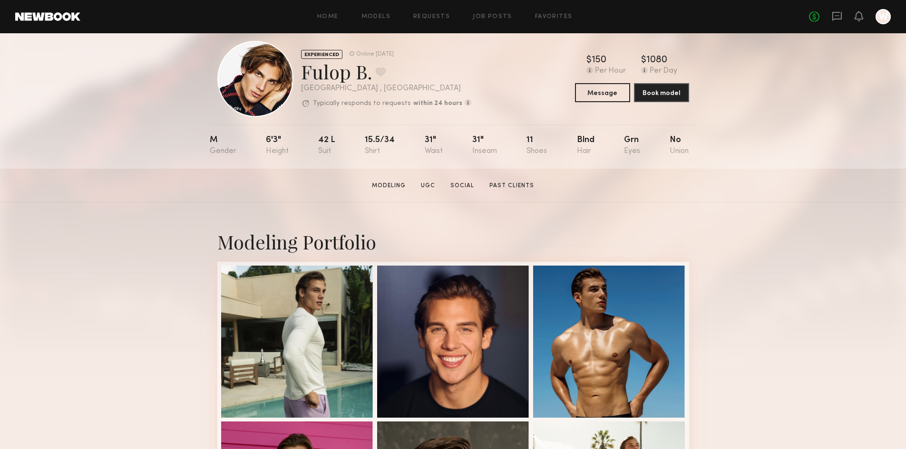
scroll to position [0, 0]
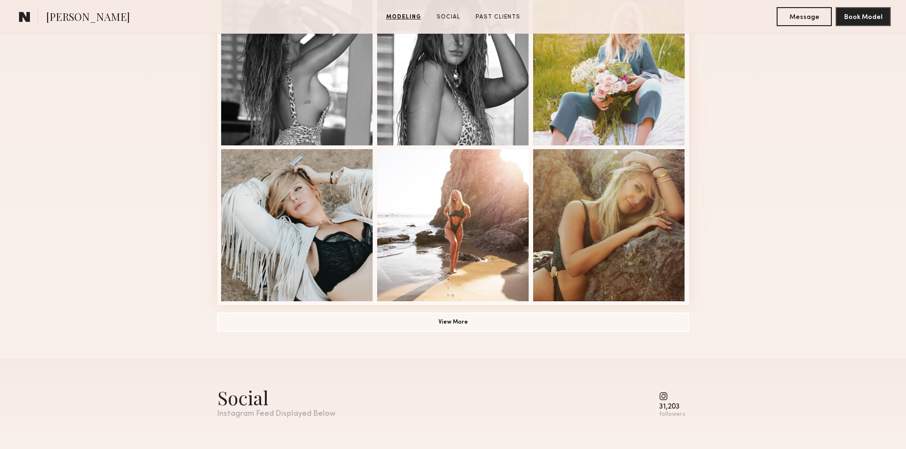
scroll to position [618, 0]
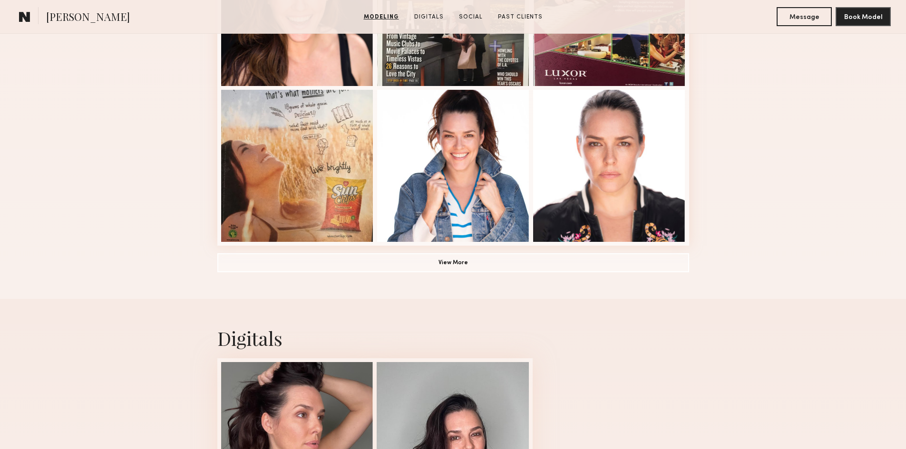
scroll to position [666, 0]
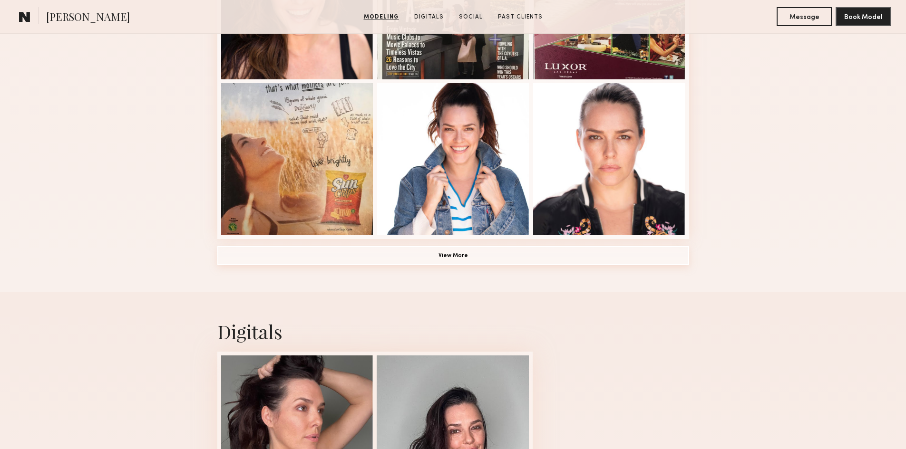
click at [453, 260] on button "View More" at bounding box center [453, 255] width 472 height 19
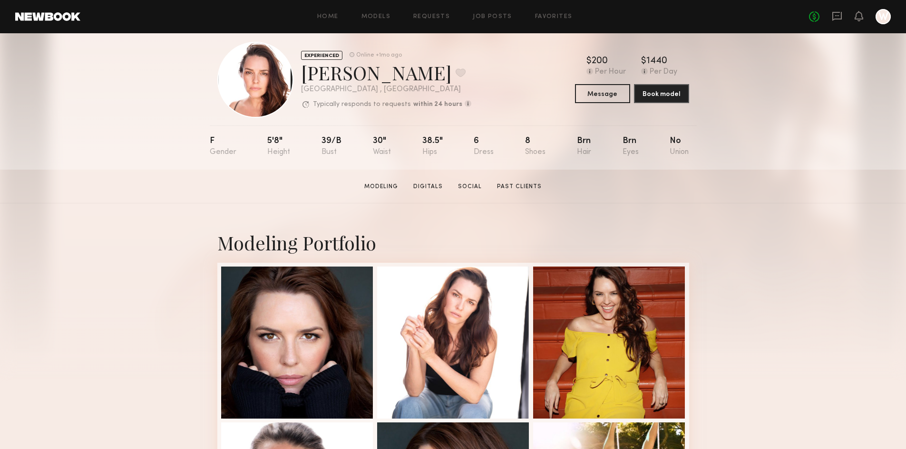
scroll to position [0, 0]
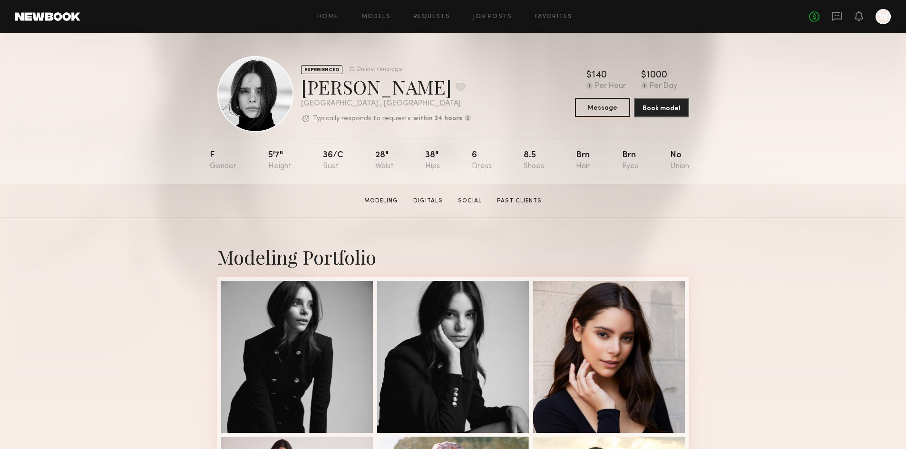
click at [593, 111] on button "Message" at bounding box center [602, 107] width 55 height 19
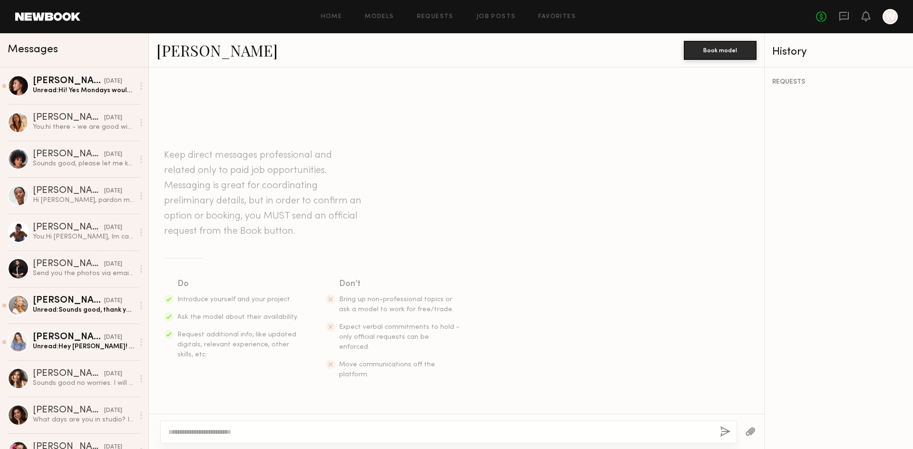
click at [184, 432] on textarea at bounding box center [440, 433] width 544 height 10
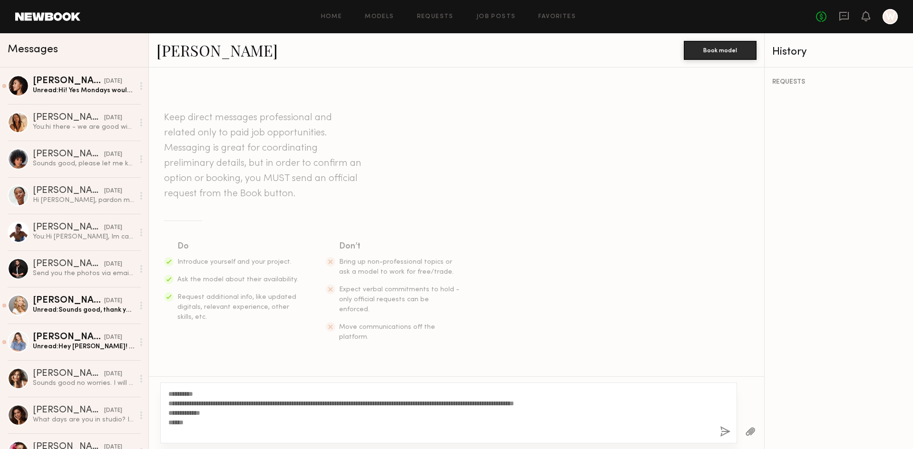
drag, startPoint x: 601, startPoint y: 402, endPoint x: 742, endPoint y: 446, distance: 147.3
click at [602, 402] on textarea "**********" at bounding box center [440, 413] width 544 height 48
type textarea "**********"
click at [722, 434] on button "button" at bounding box center [725, 433] width 10 height 12
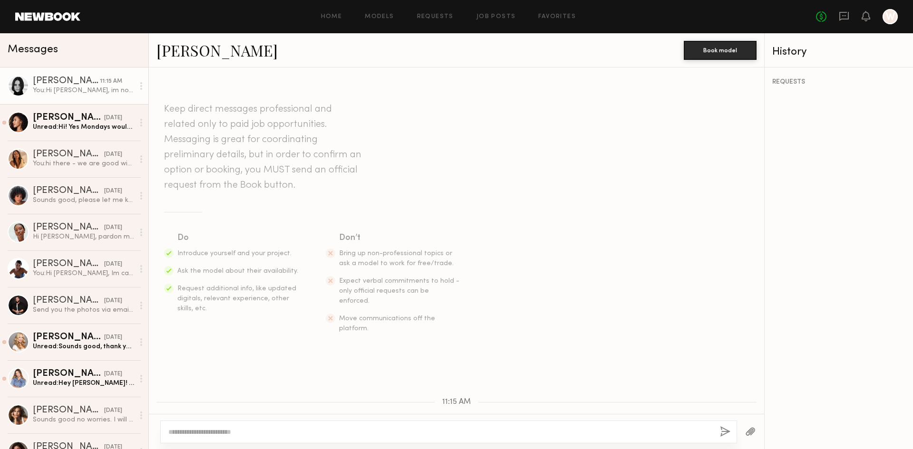
scroll to position [106, 0]
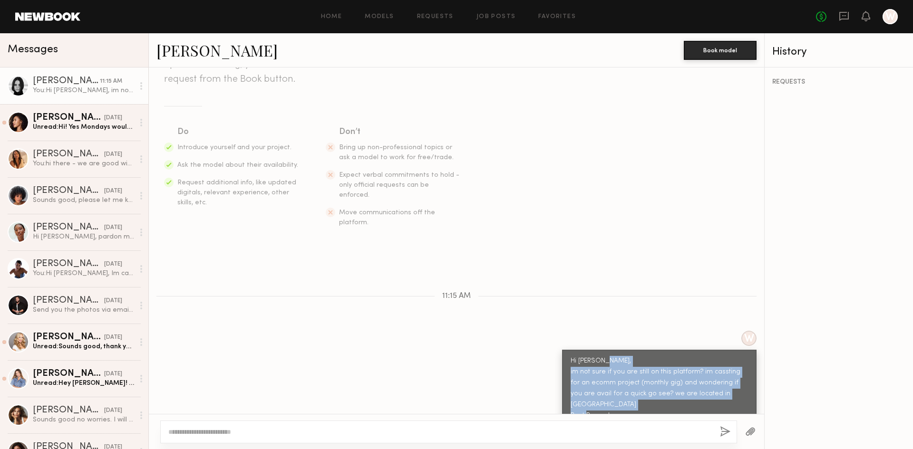
drag, startPoint x: 562, startPoint y: 352, endPoint x: 518, endPoint y: 395, distance: 61.5
click at [696, 398] on div "Hi Alayna, im not sure if you are still on this platform? im cassting for an ec…" at bounding box center [659, 394] width 194 height 88
copy div "im not sure if you are still on this platform? im cassting for an ecomm project…"
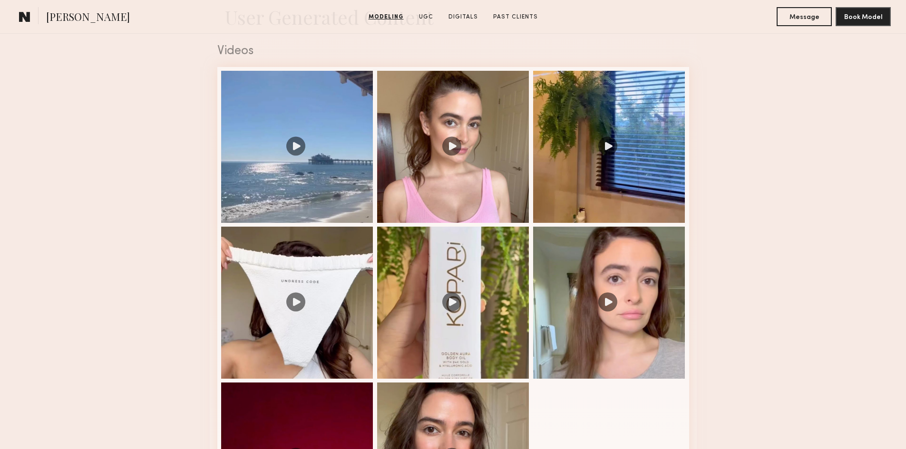
scroll to position [1094, 0]
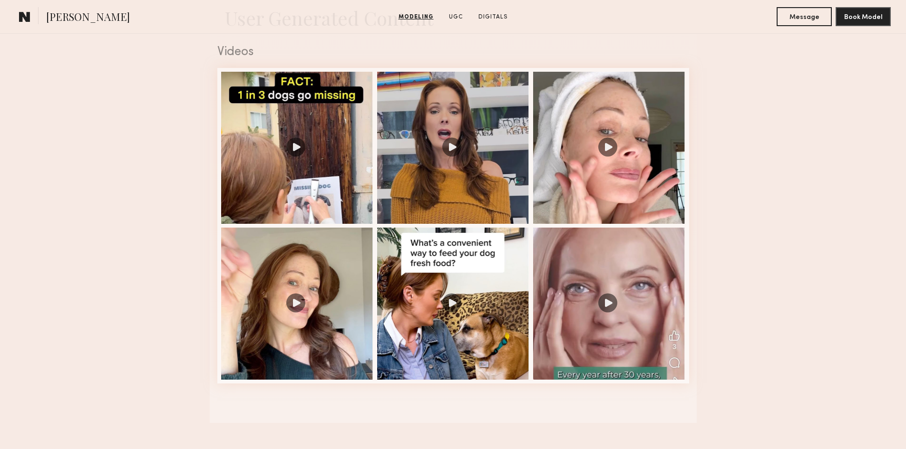
scroll to position [999, 0]
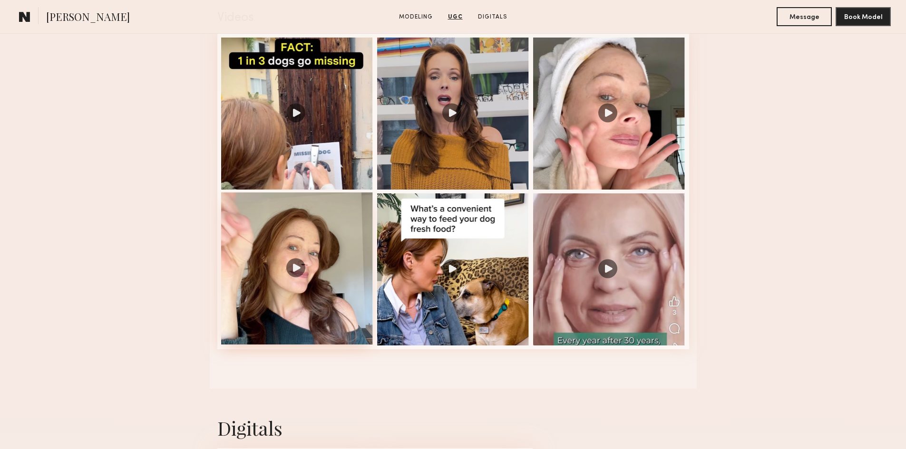
click at [294, 277] on div at bounding box center [297, 269] width 152 height 152
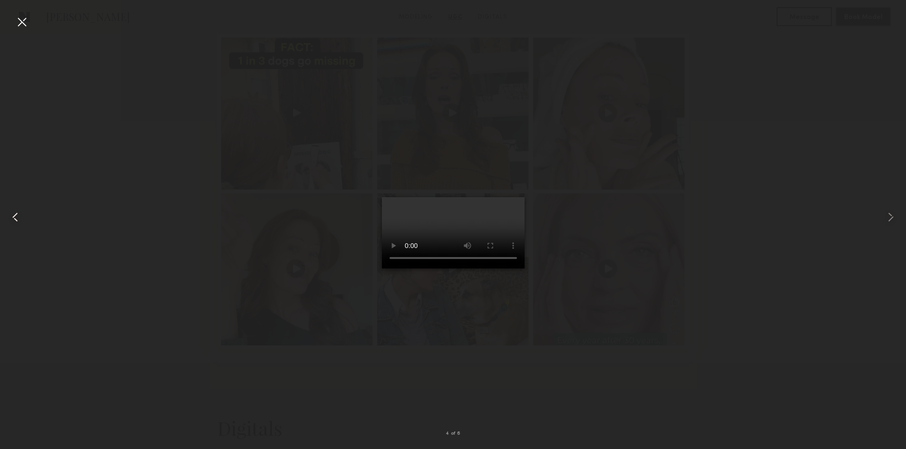
click at [30, 23] on div at bounding box center [18, 217] width 36 height 404
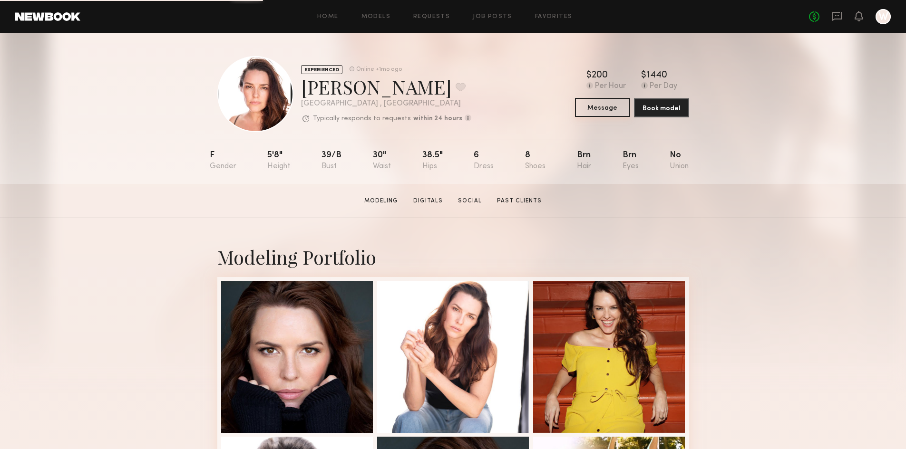
click at [596, 107] on button "Message" at bounding box center [602, 107] width 55 height 19
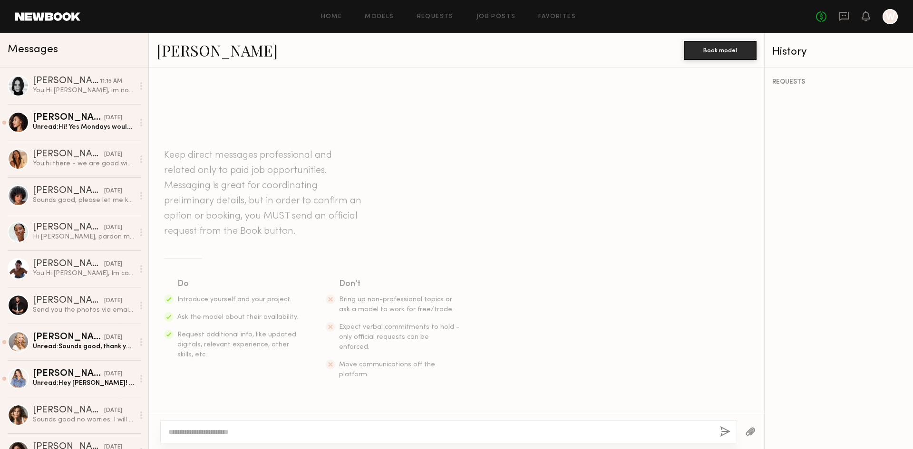
click at [168, 431] on div at bounding box center [448, 432] width 577 height 23
drag, startPoint x: 168, startPoint y: 431, endPoint x: 52, endPoint y: 86, distance: 364.2
click at [52, 86] on div "[PERSON_NAME]" at bounding box center [66, 82] width 67 height 10
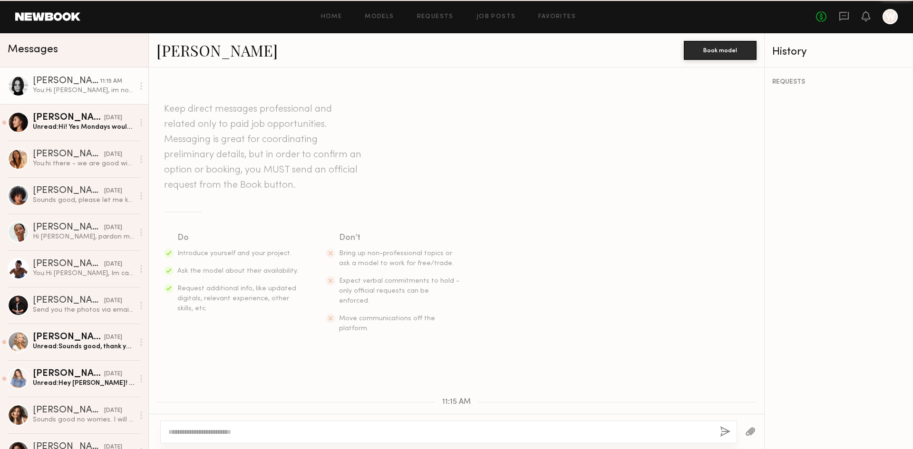
scroll to position [106, 0]
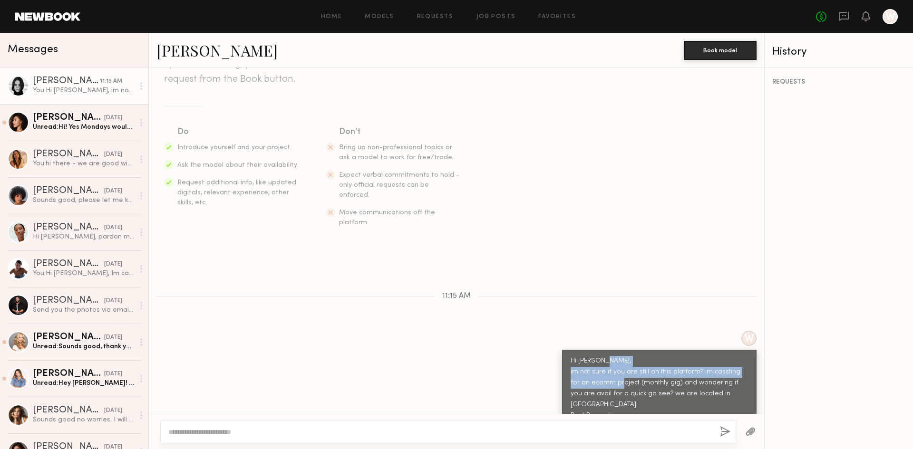
drag, startPoint x: 564, startPoint y: 351, endPoint x: 622, endPoint y: 367, distance: 59.8
click at [622, 367] on div "Hi [PERSON_NAME], im not sure if you are still on this platform? im cassting fo…" at bounding box center [659, 394] width 177 height 77
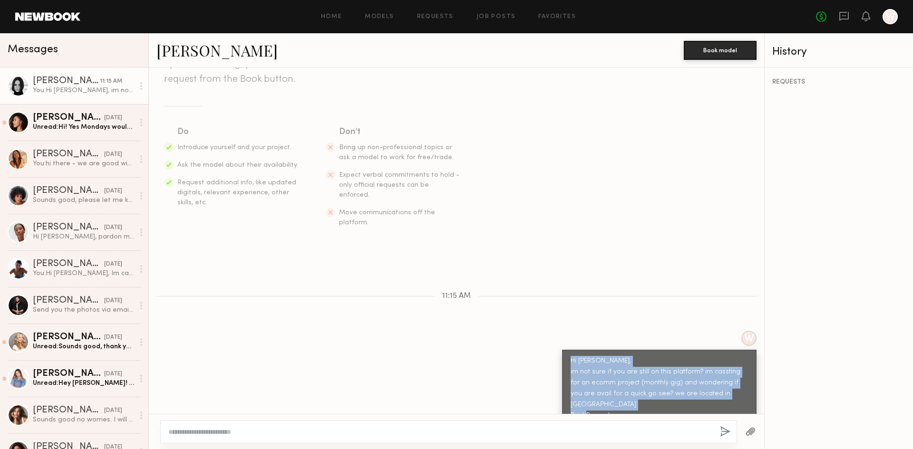
drag, startPoint x: 564, startPoint y: 342, endPoint x: 649, endPoint y: 396, distance: 100.1
click at [649, 396] on div "Hi [PERSON_NAME], im not sure if you are still on this platform? im cassting fo…" at bounding box center [659, 394] width 177 height 77
copy div "Hi [PERSON_NAME], im not sure if you are still on this platform? im cassting fo…"
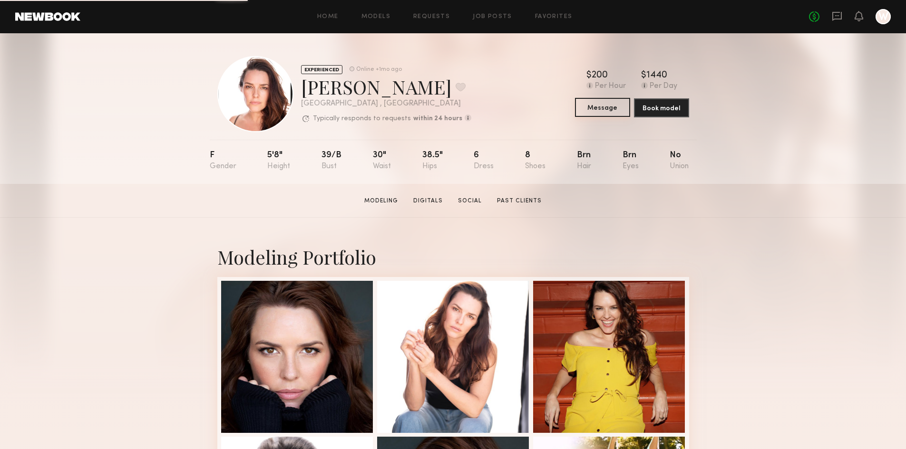
click at [607, 107] on button "Message" at bounding box center [602, 107] width 55 height 19
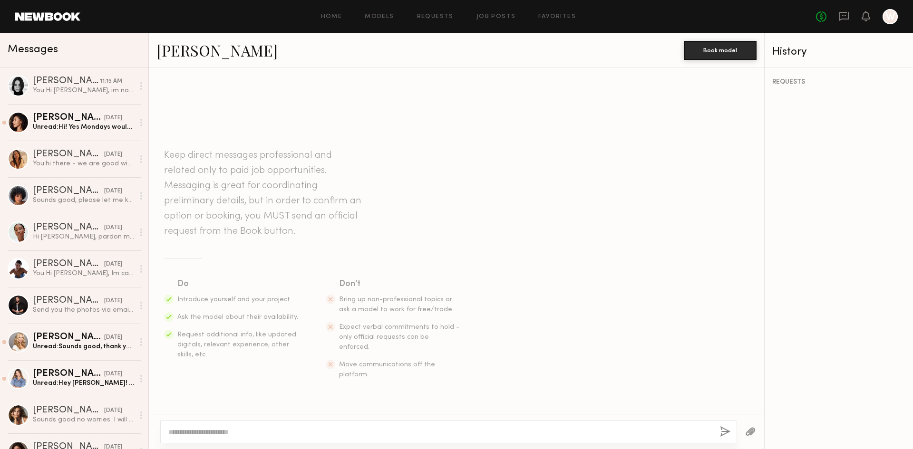
click at [179, 433] on textarea at bounding box center [440, 433] width 544 height 10
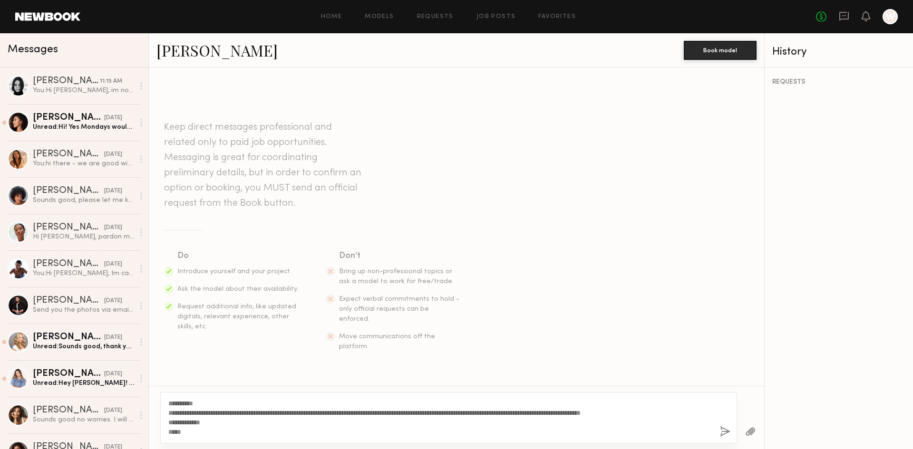
click at [176, 405] on textarea "**********" at bounding box center [440, 418] width 544 height 38
click at [322, 414] on textarea "**********" at bounding box center [440, 418] width 544 height 38
type textarea "**********"
click at [725, 435] on button "button" at bounding box center [725, 433] width 10 height 12
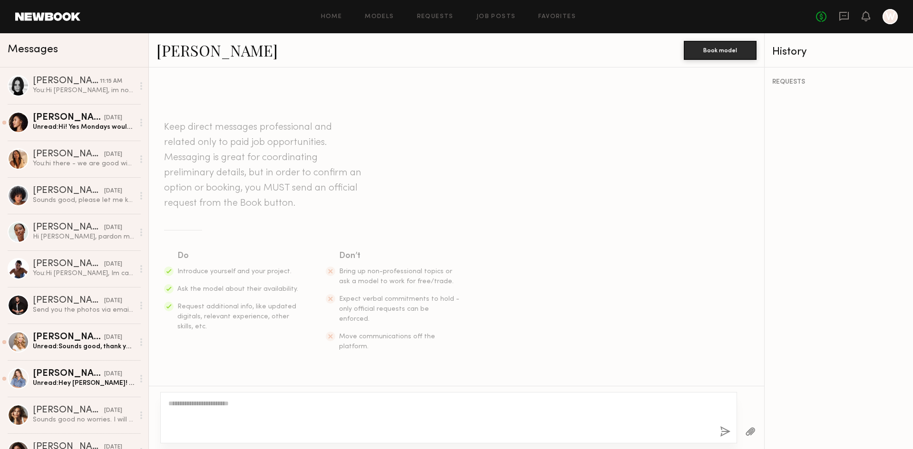
scroll to position [106, 0]
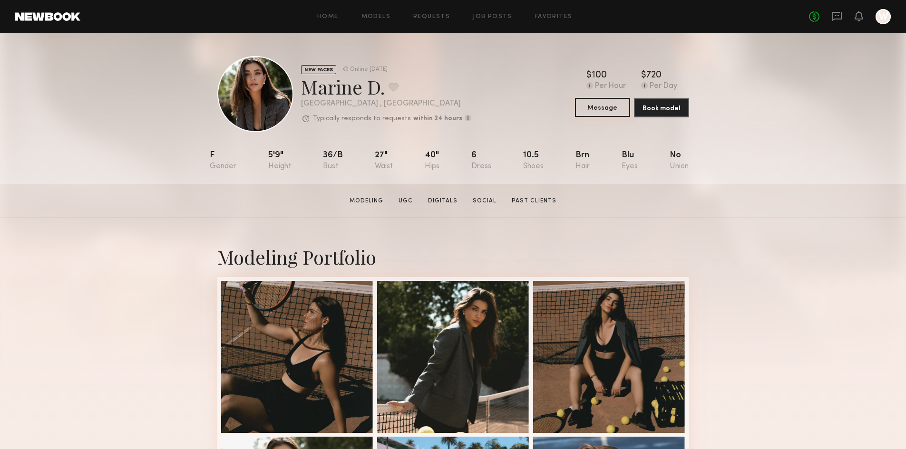
click at [590, 107] on button "Message" at bounding box center [602, 107] width 55 height 19
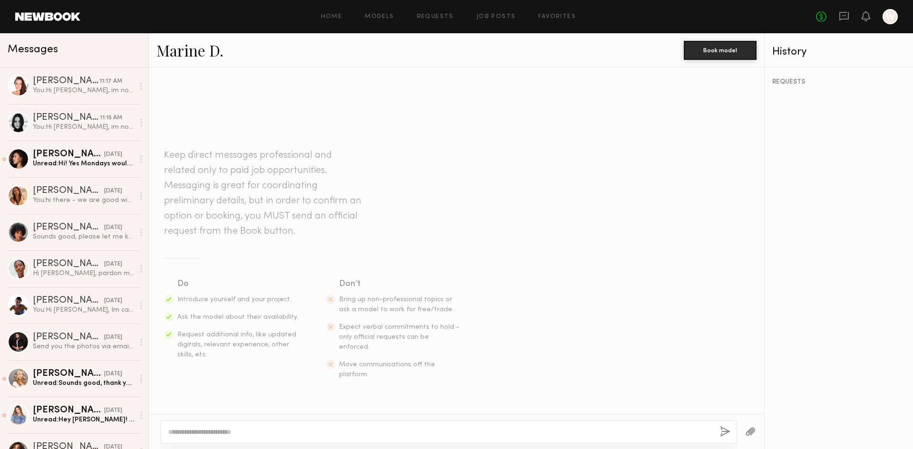
click at [186, 434] on textarea at bounding box center [440, 433] width 544 height 10
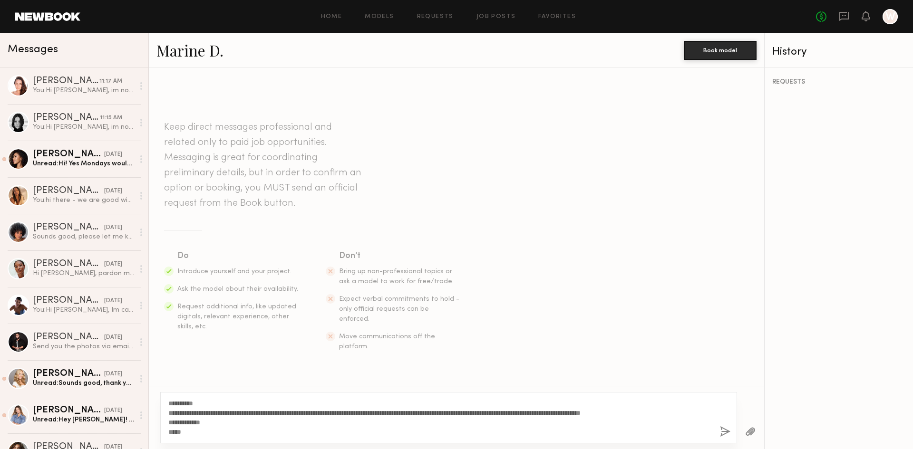
click at [176, 403] on textarea "**********" at bounding box center [440, 418] width 544 height 38
drag, startPoint x: 298, startPoint y: 413, endPoint x: 163, endPoint y: 414, distance: 135.1
click at [163, 414] on div "**********" at bounding box center [448, 417] width 577 height 51
type textarea "**********"
click at [728, 433] on button "button" at bounding box center [725, 433] width 10 height 12
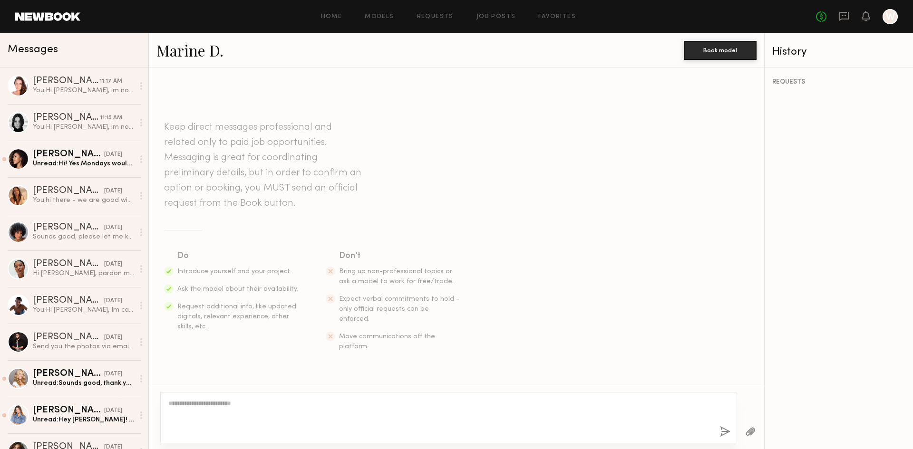
scroll to position [106, 0]
